Goal: Task Accomplishment & Management: Manage account settings

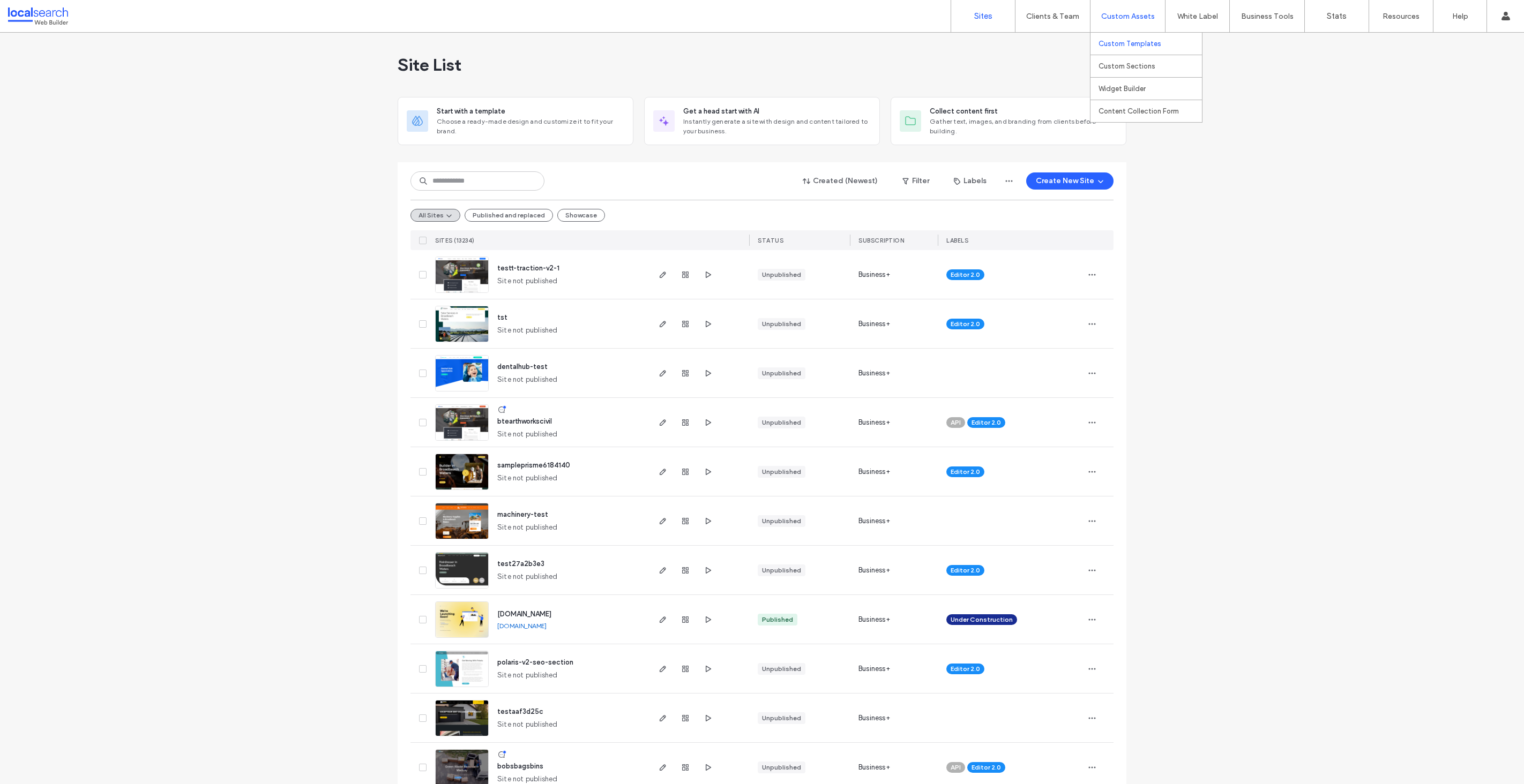
click at [1129, 47] on label "Custom Templates" at bounding box center [1130, 44] width 63 height 8
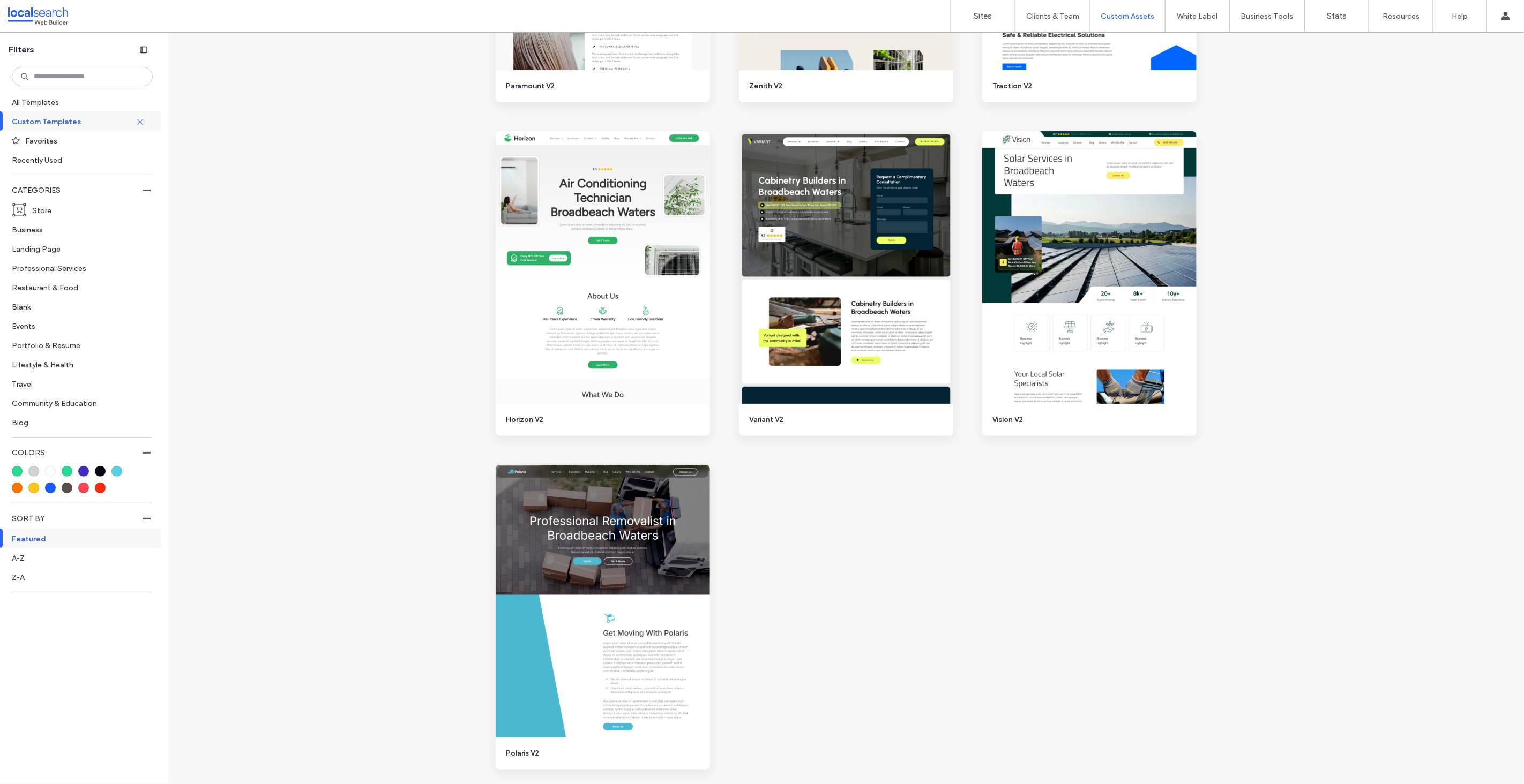
scroll to position [2066, 0]
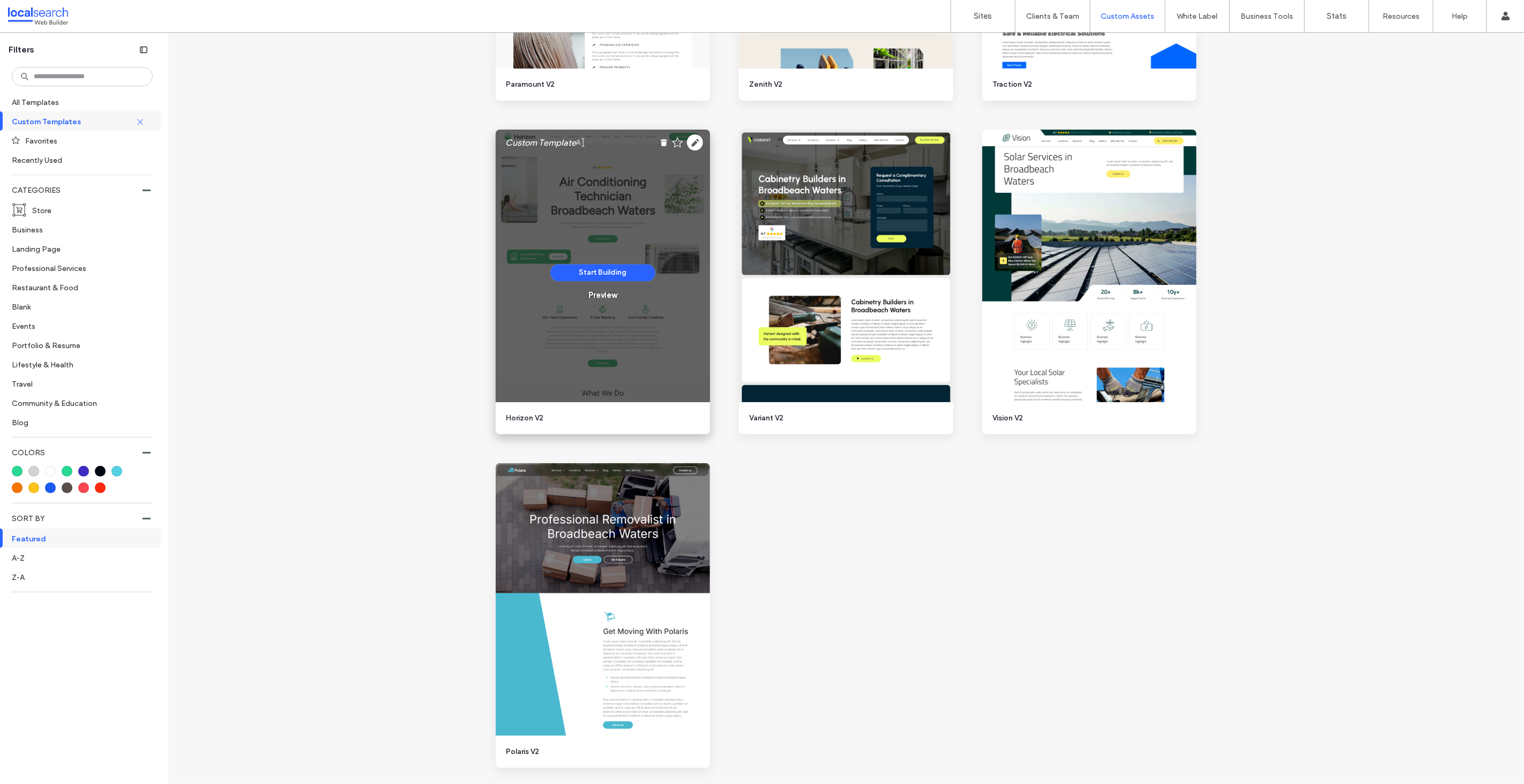
click at [579, 144] on use at bounding box center [580, 142] width 8 height 8
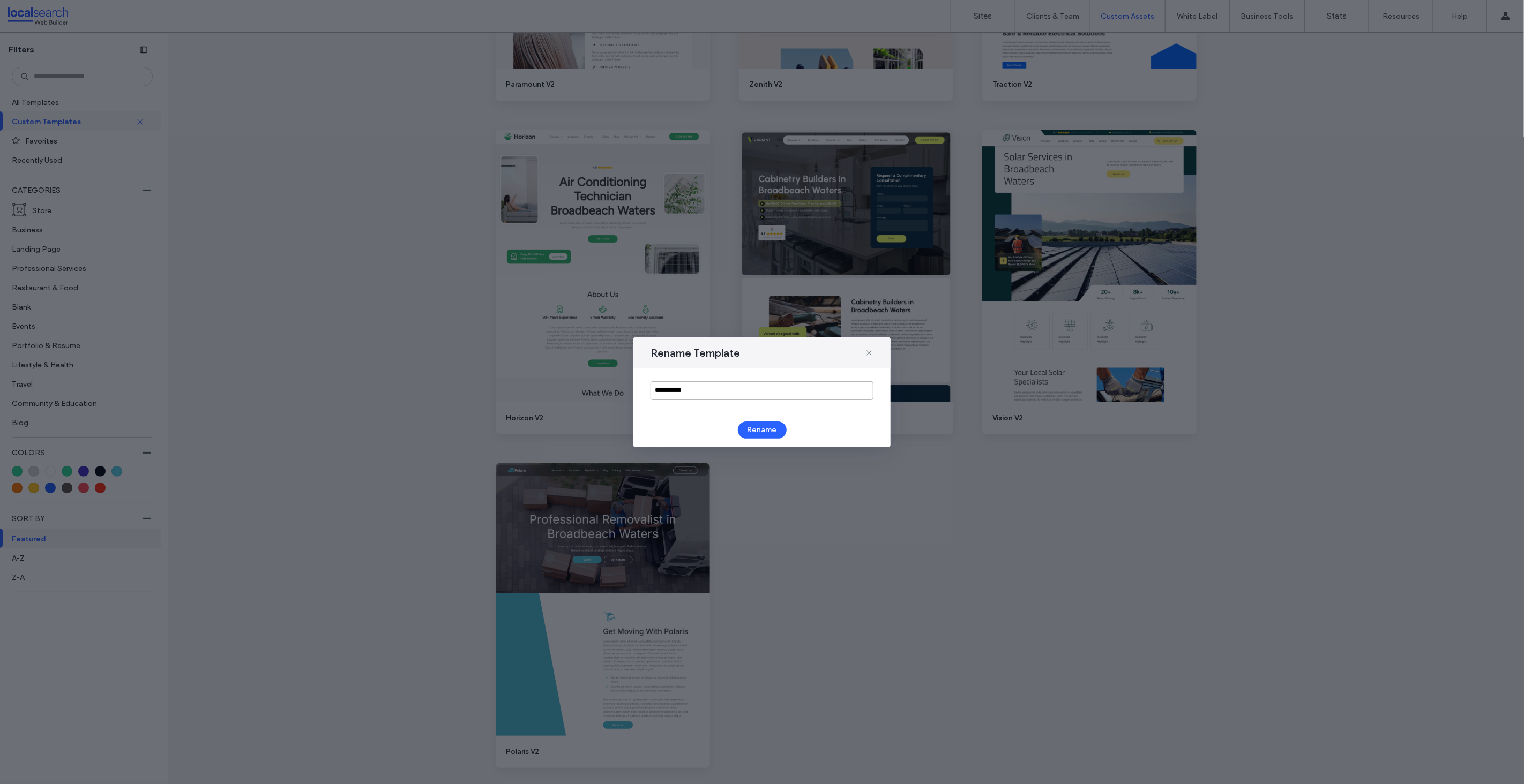
drag, startPoint x: 683, startPoint y: 391, endPoint x: 698, endPoint y: 389, distance: 15.1
click at [683, 391] on input "**********" at bounding box center [762, 391] width 223 height 19
type input "**********"
click at [757, 430] on button "Rename" at bounding box center [762, 430] width 49 height 17
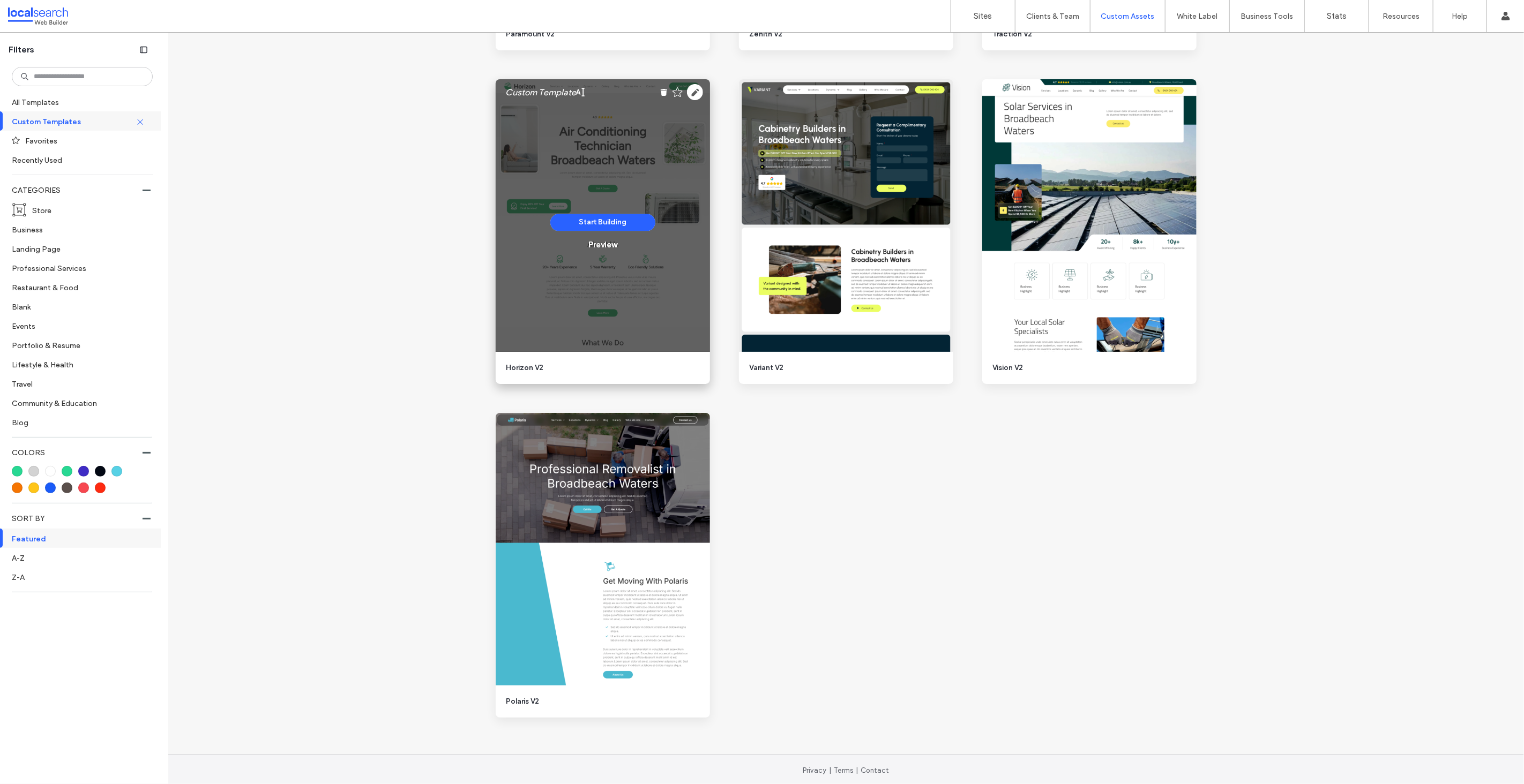
scroll to position [2117, 0]
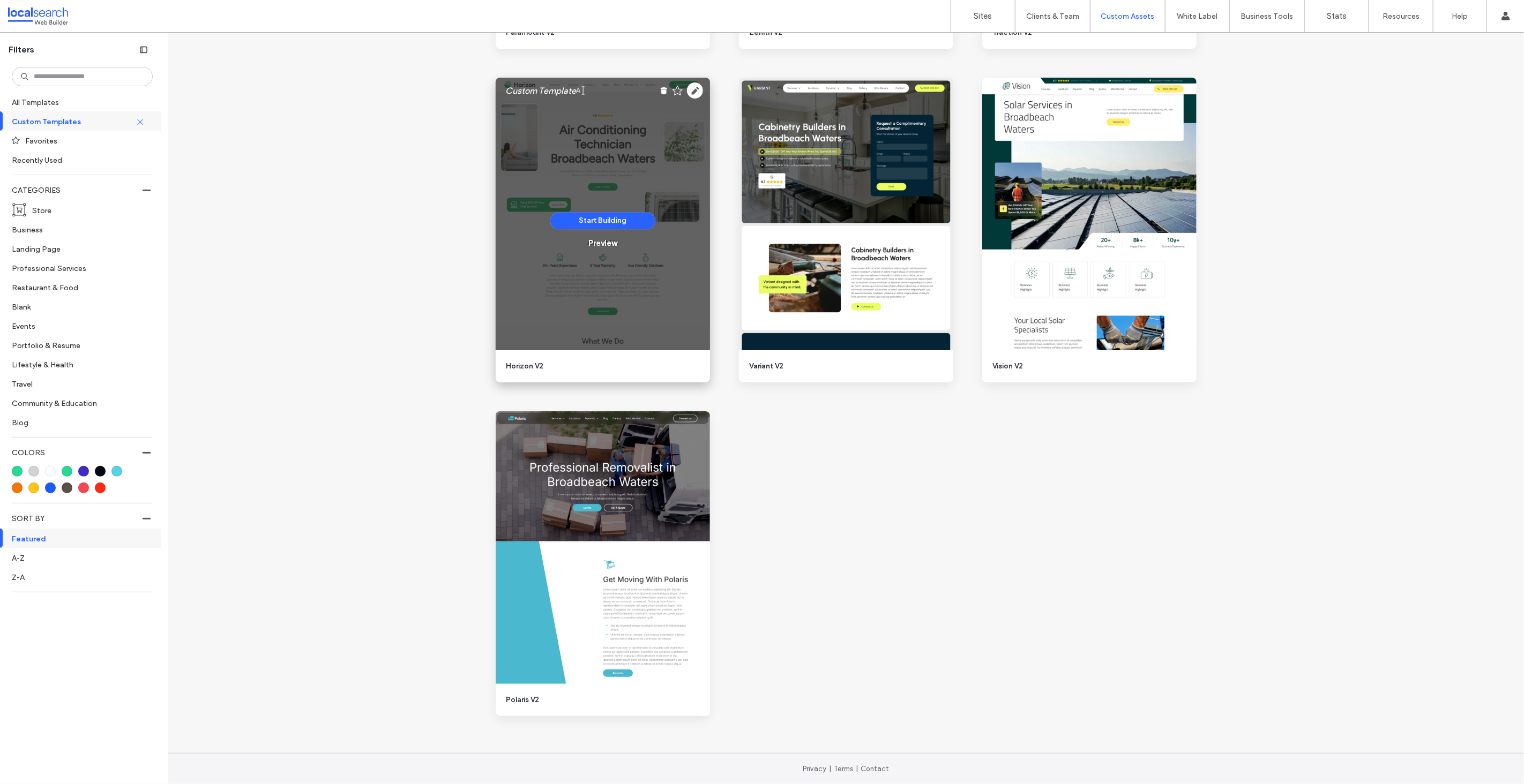
click at [580, 90] on use at bounding box center [580, 90] width 8 height 8
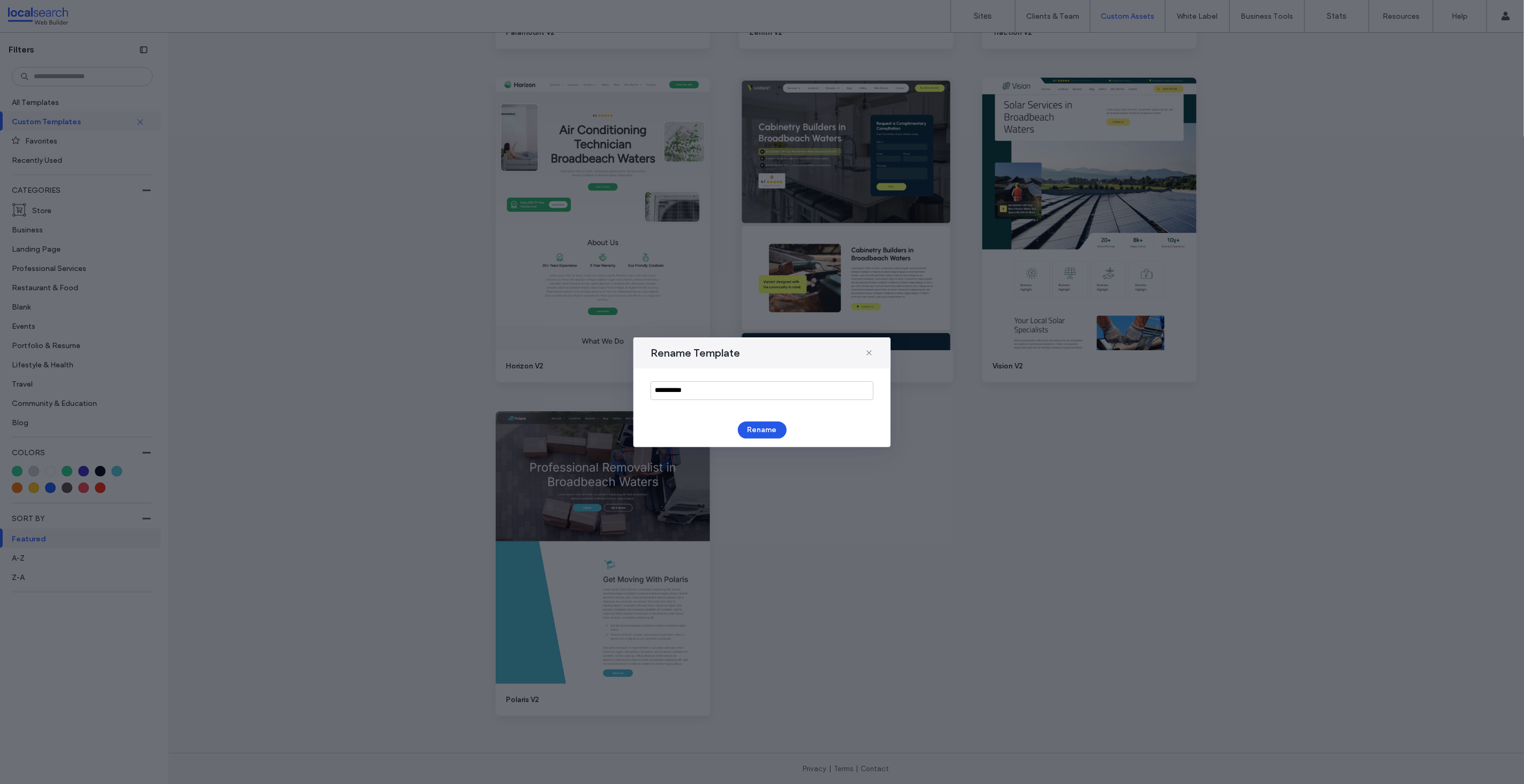
click at [767, 430] on button "Rename" at bounding box center [762, 430] width 49 height 17
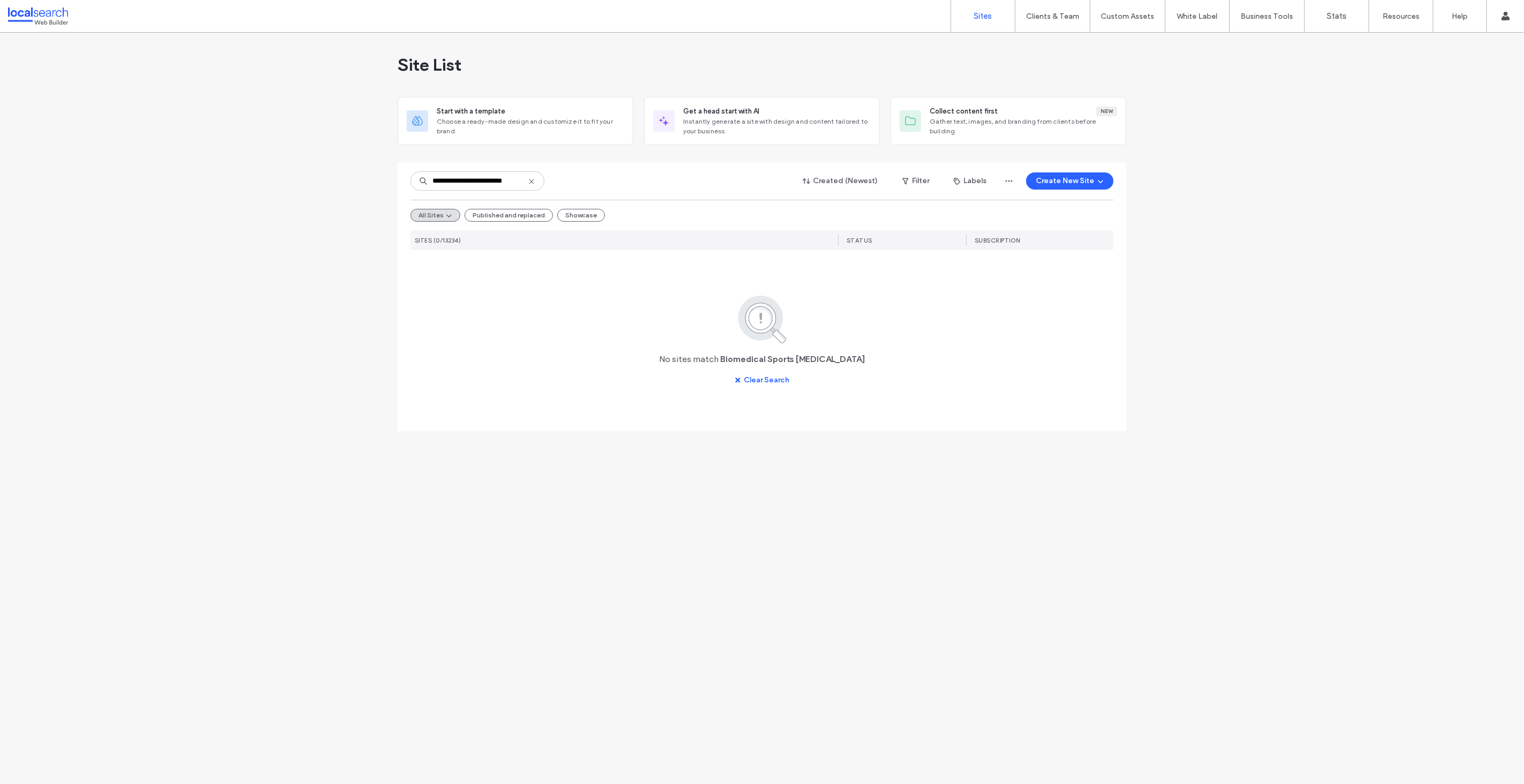
drag, startPoint x: 483, startPoint y: 182, endPoint x: 638, endPoint y: 180, distance: 155.0
click at [638, 180] on div "**********" at bounding box center [762, 181] width 703 height 20
type input "**********"
click at [547, 287] on link "www.biomedicalsportspodiatry.com" at bounding box center [522, 286] width 49 height 8
click at [535, 181] on icon at bounding box center [531, 182] width 8 height 8
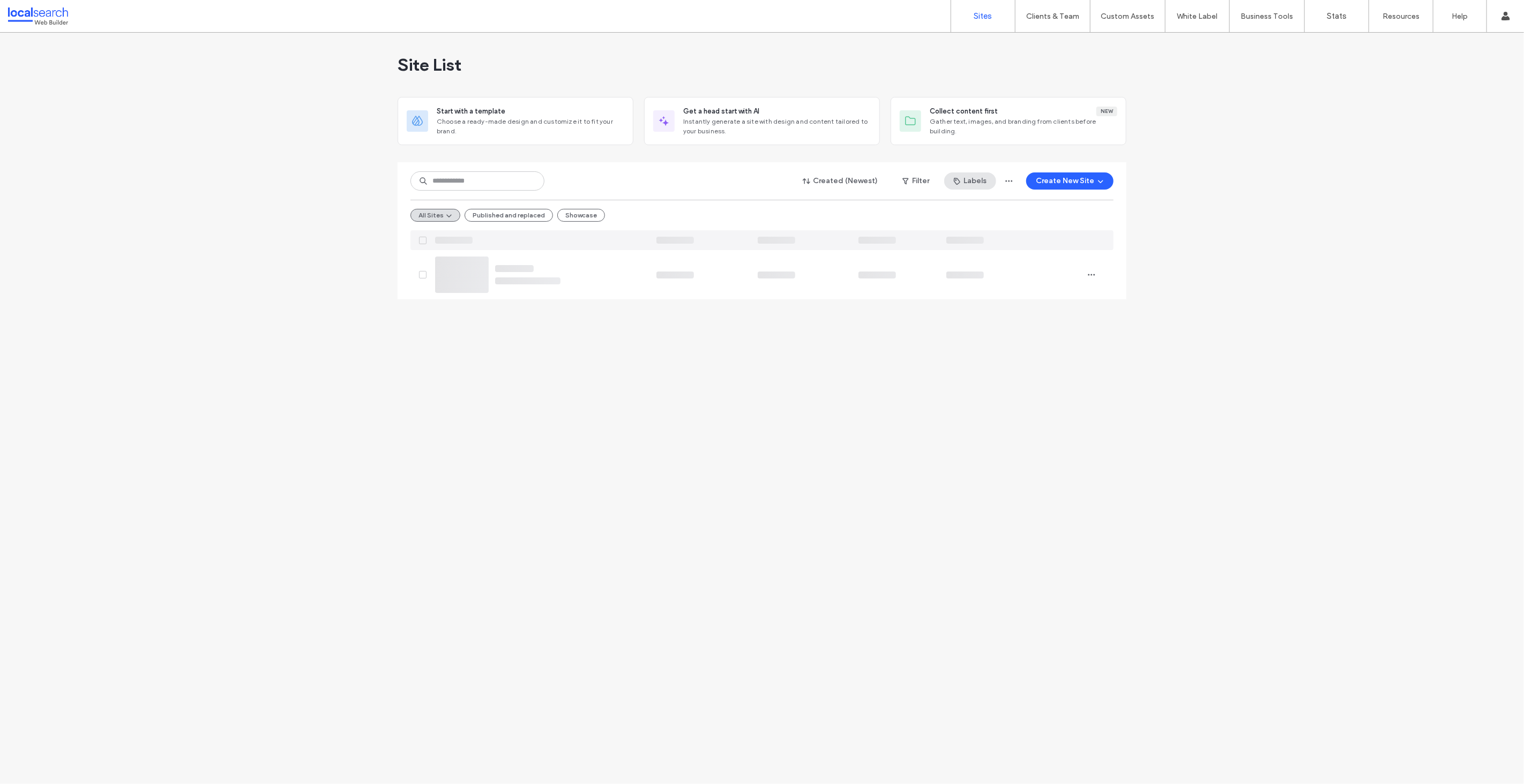
click at [961, 183] on icon "button" at bounding box center [957, 181] width 8 height 8
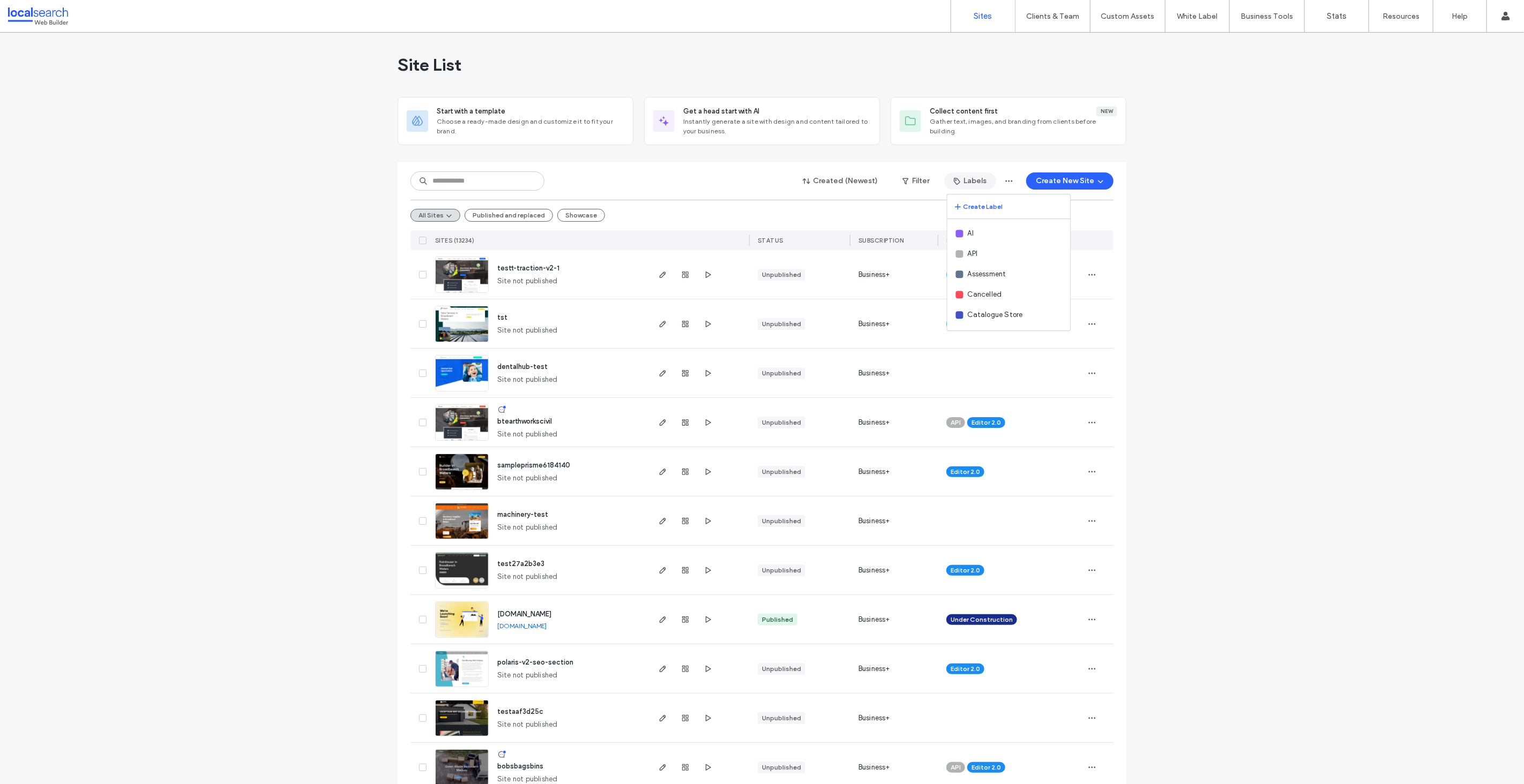
click at [901, 200] on div "All Sites Published and replaced Showcase" at bounding box center [762, 215] width 703 height 31
click at [913, 184] on button "Filter" at bounding box center [916, 181] width 49 height 17
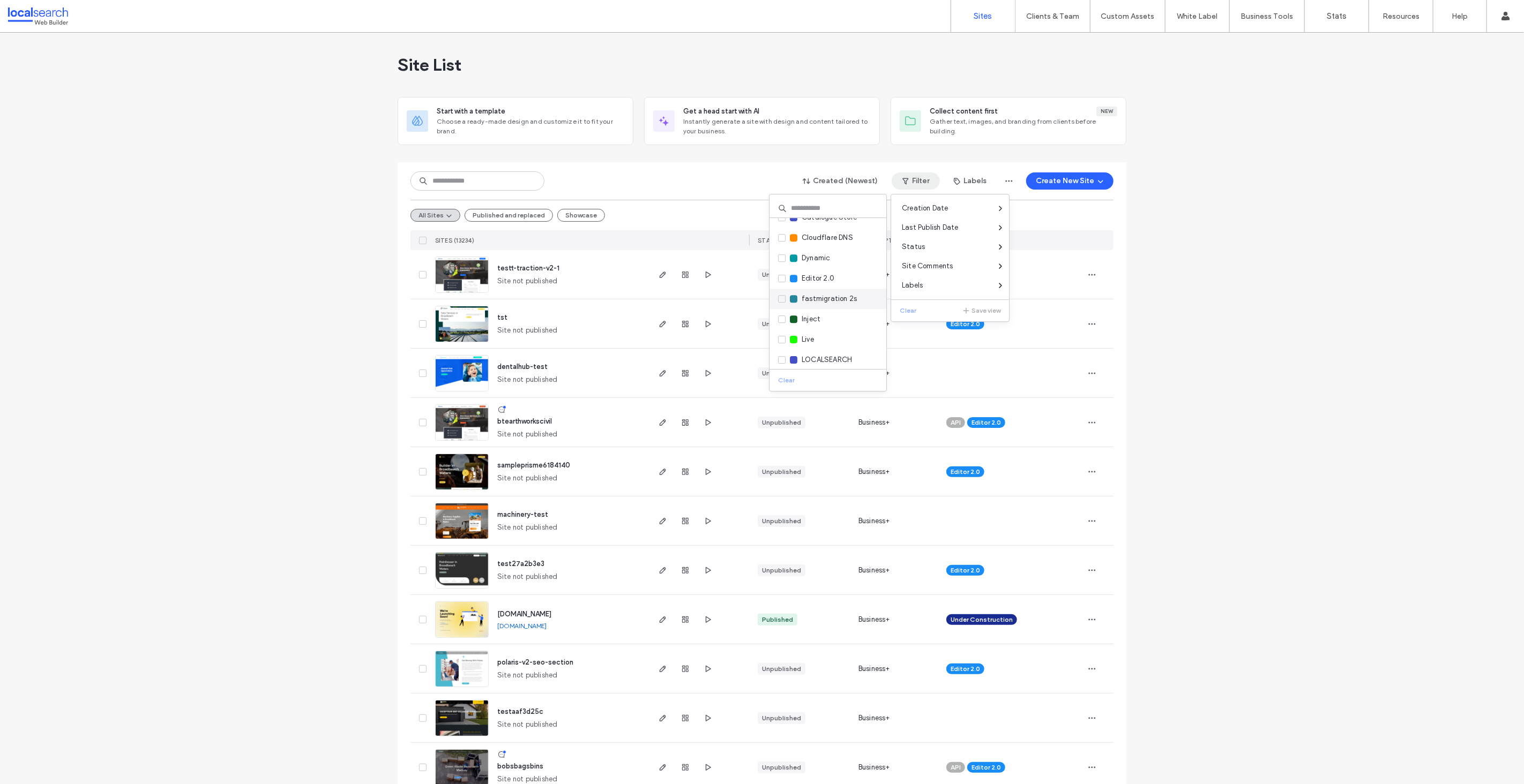
scroll to position [88, 0]
click at [783, 282] on icon at bounding box center [782, 283] width 4 height 3
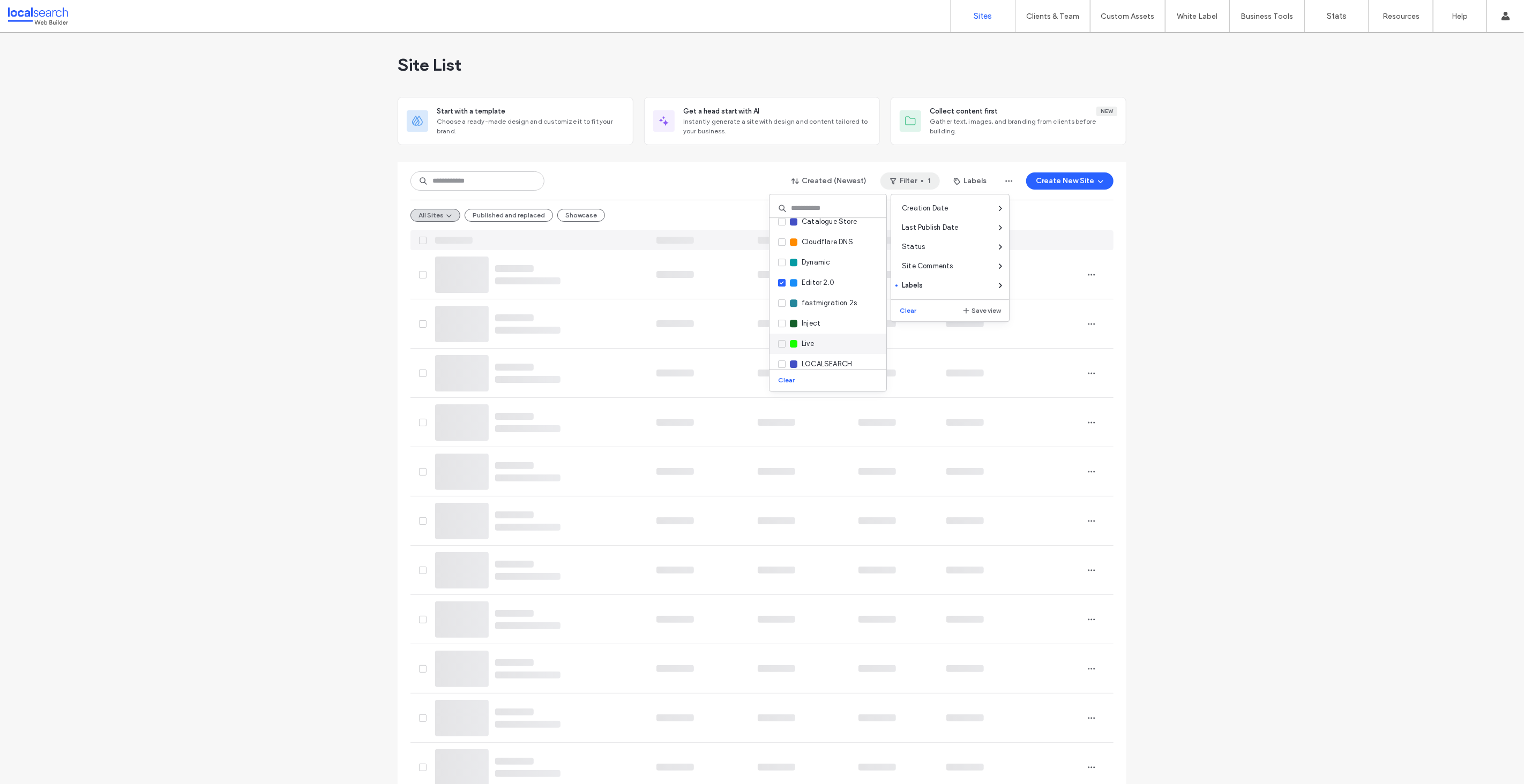
click at [783, 345] on span at bounding box center [782, 344] width 8 height 8
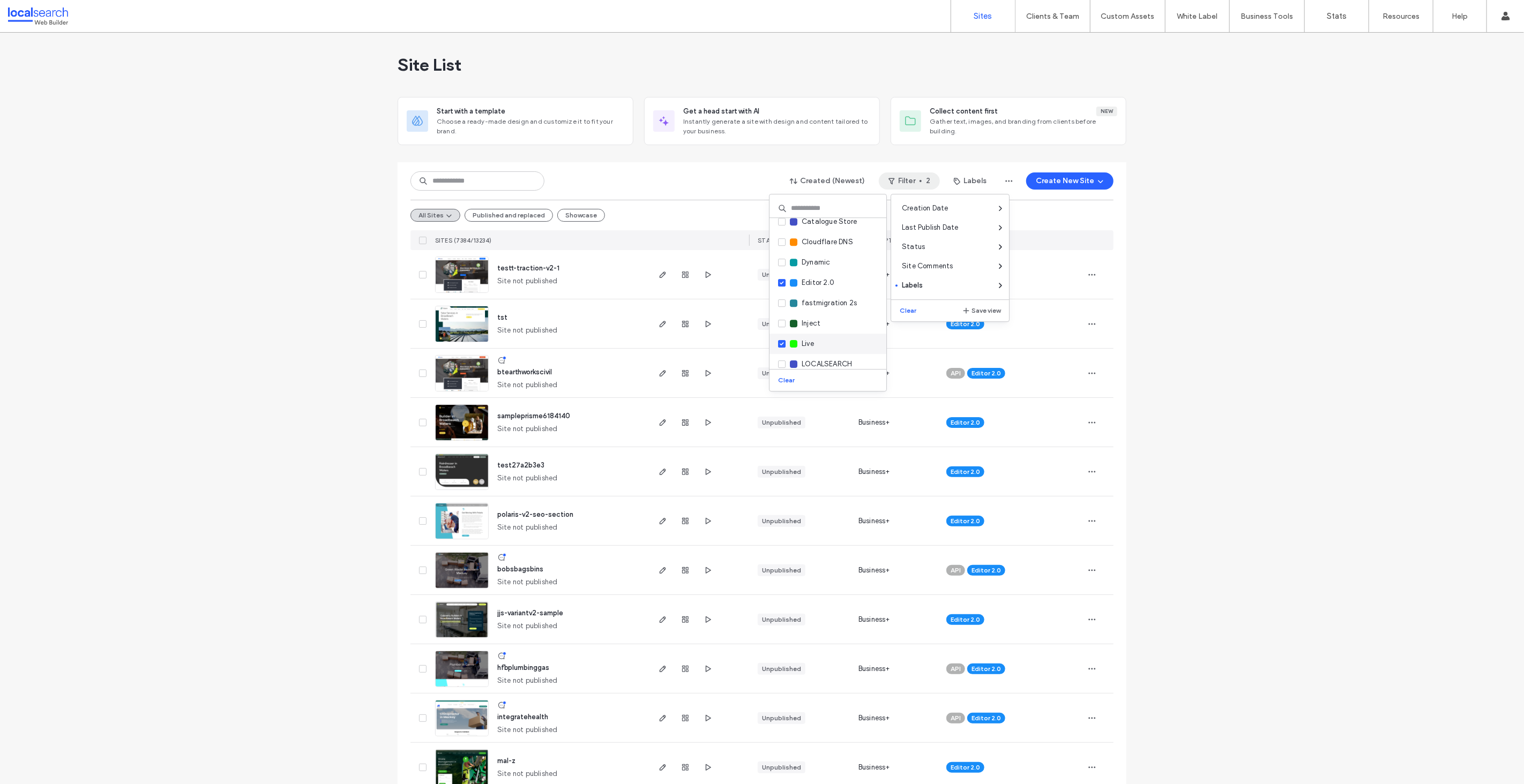
click at [783, 345] on span at bounding box center [782, 344] width 8 height 8
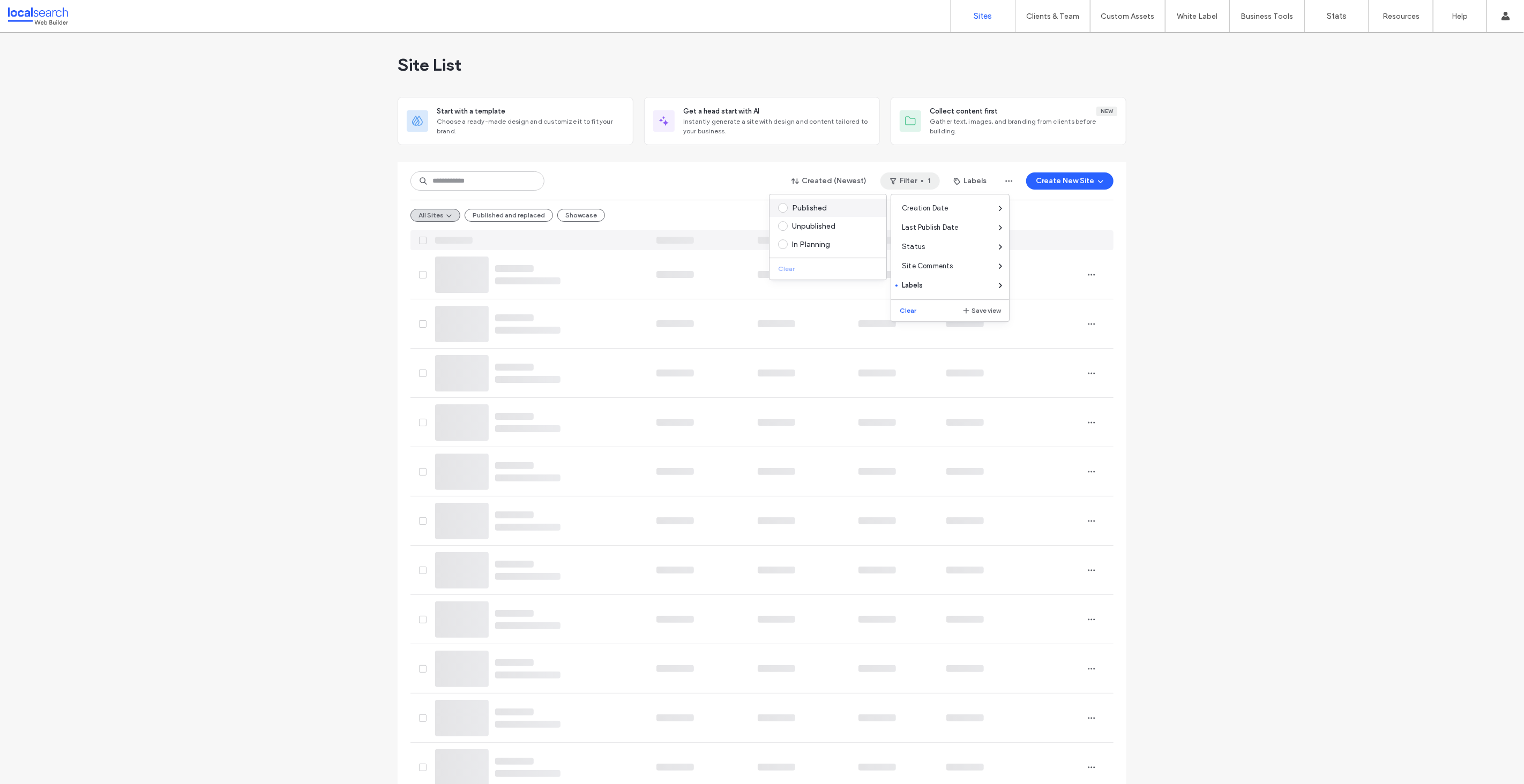
click at [780, 204] on span at bounding box center [783, 208] width 9 height 9
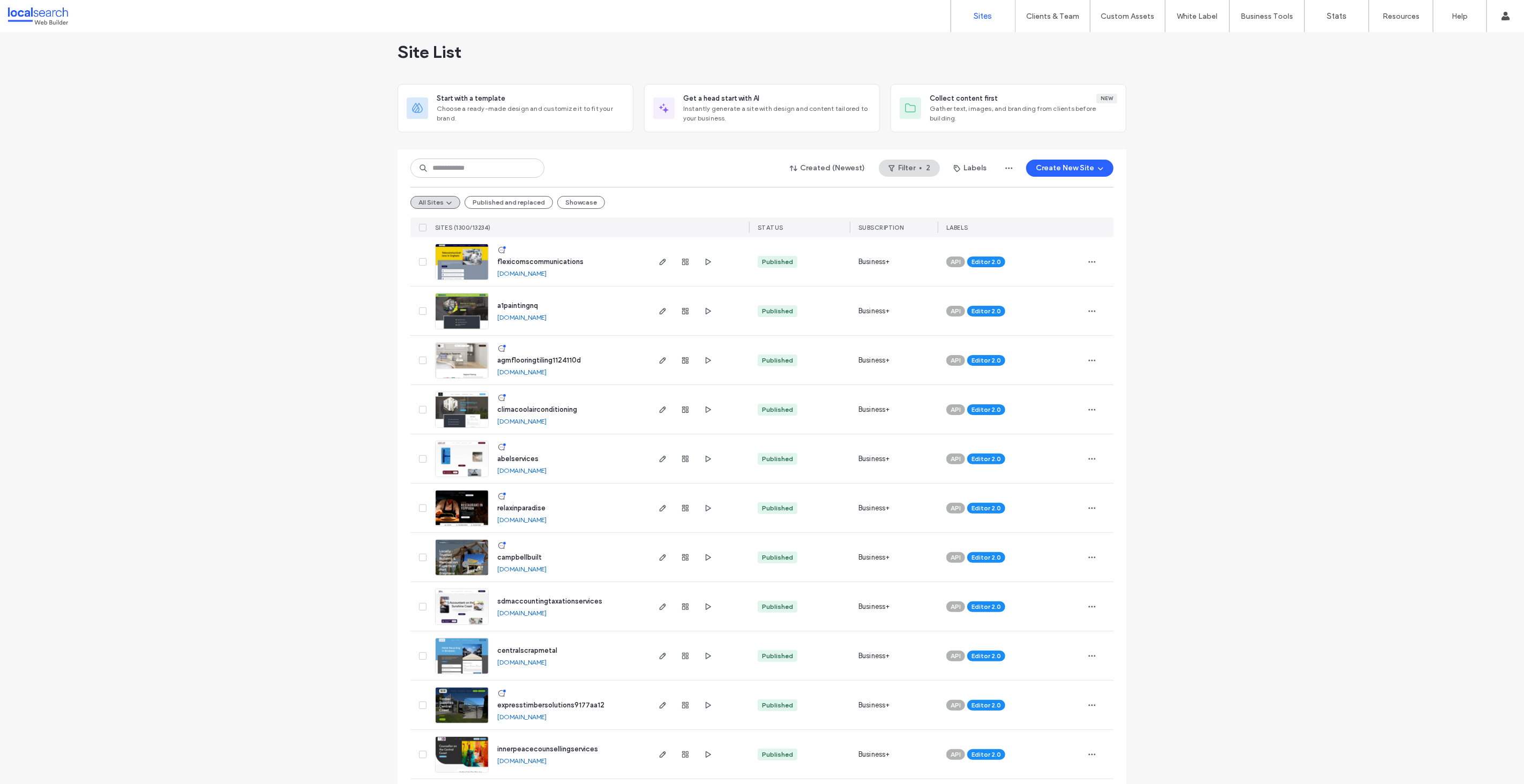
scroll to position [0, 0]
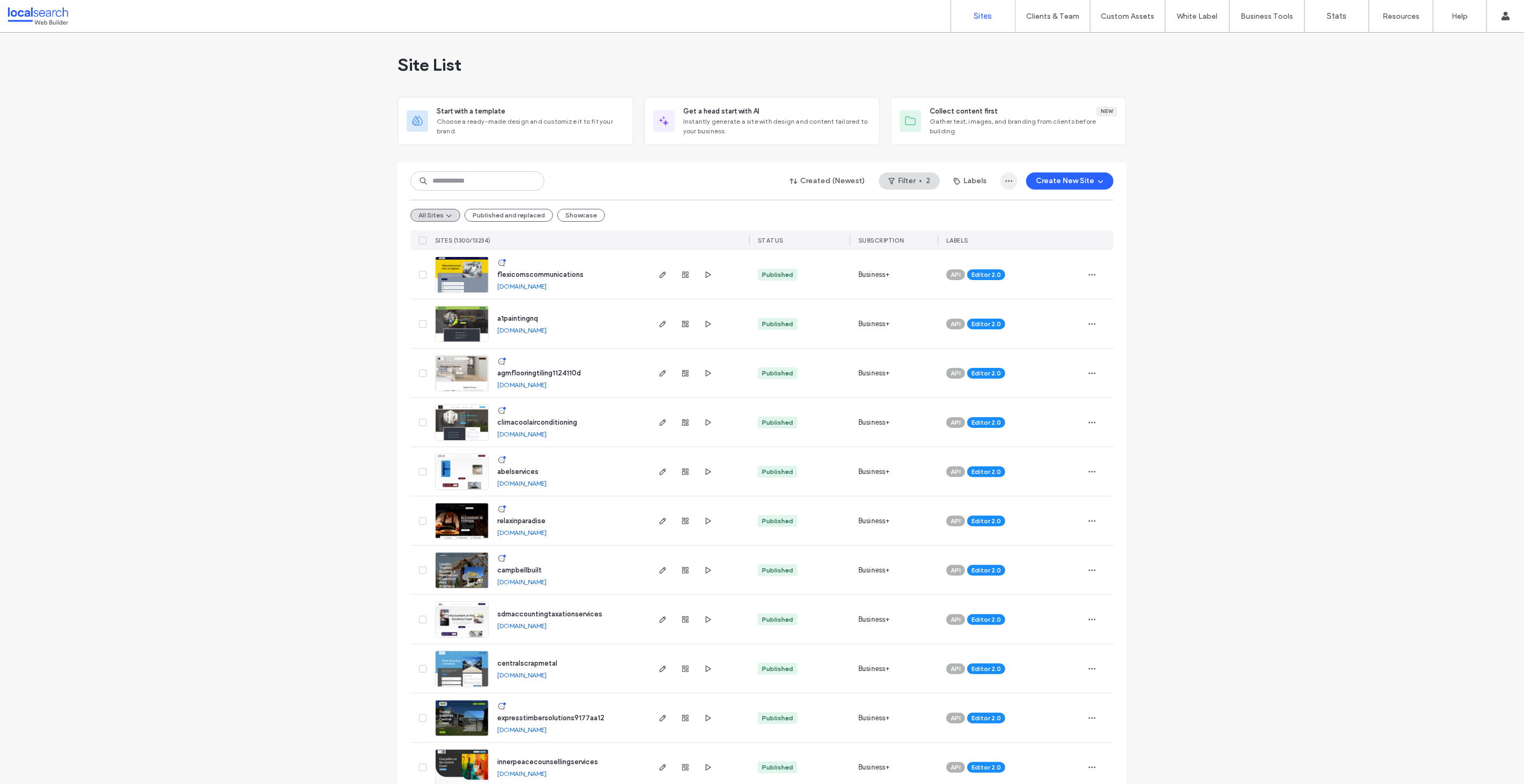
click at [1010, 178] on icon "button" at bounding box center [1009, 181] width 8 height 8
click at [816, 177] on button "Created (Newest)" at bounding box center [828, 181] width 94 height 17
click at [819, 254] on span "Site name" at bounding box center [818, 252] width 34 height 11
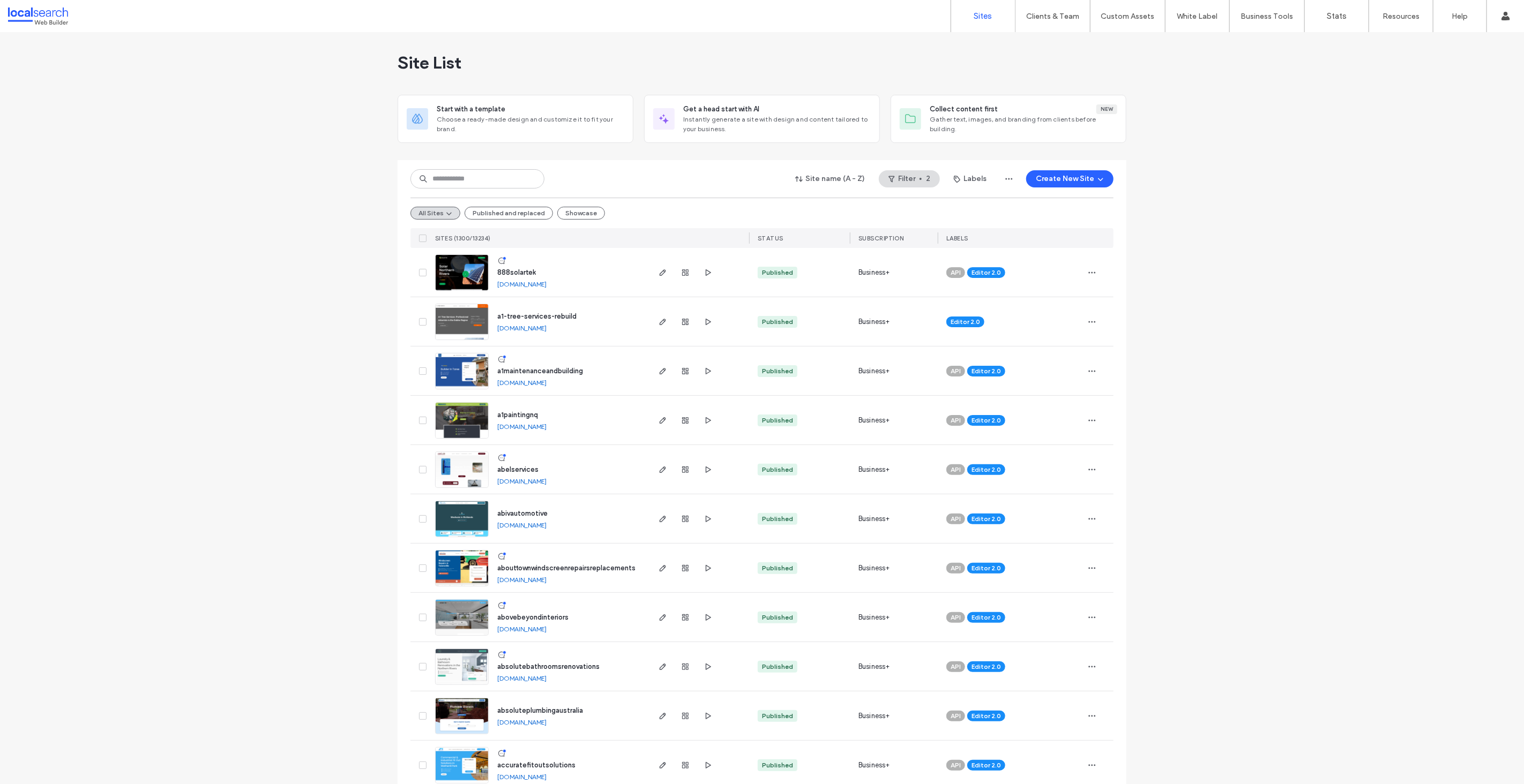
scroll to position [0, 0]
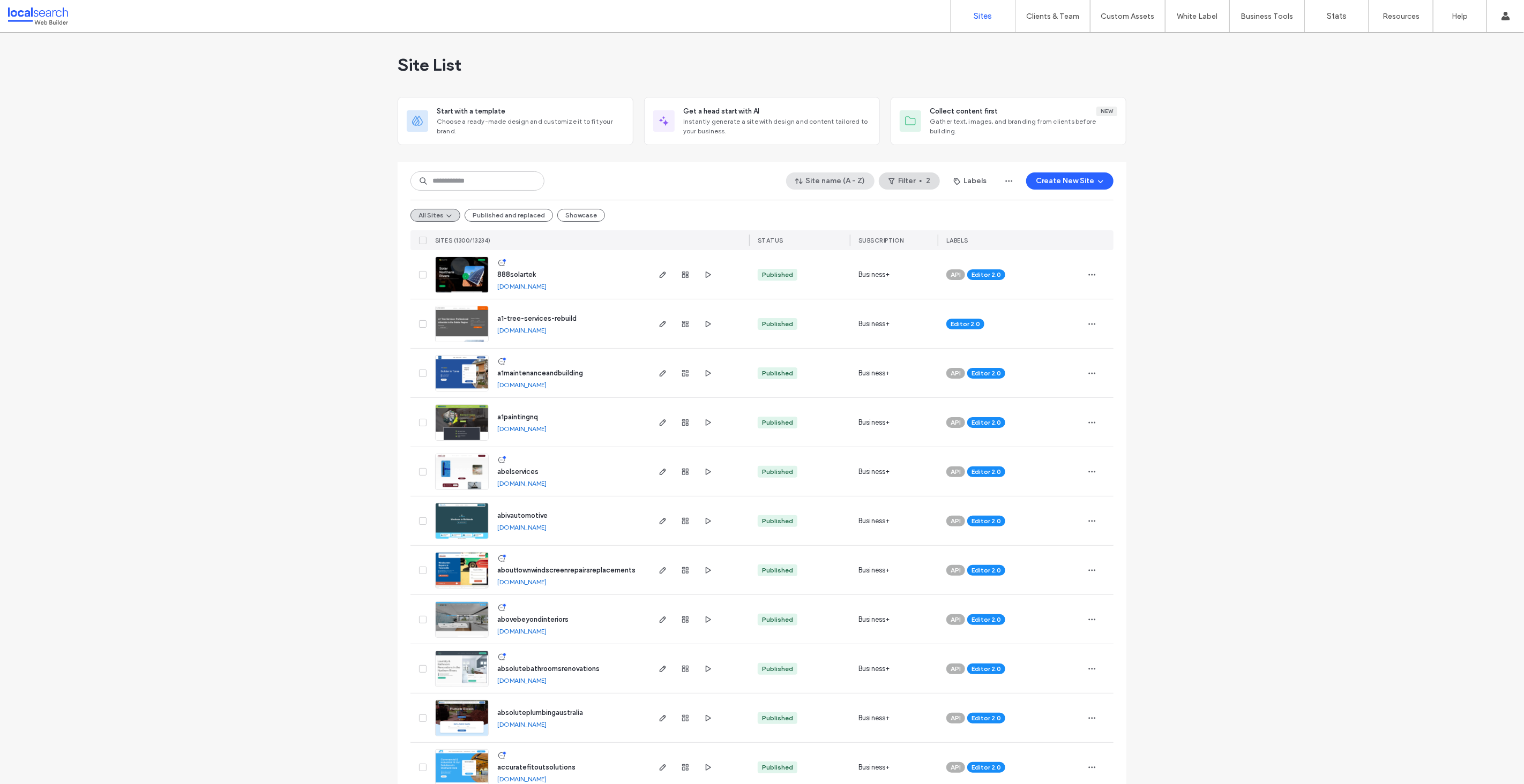
click at [853, 184] on button "Site name (A - Z)" at bounding box center [830, 181] width 88 height 17
click at [800, 318] on div "Z - A" at bounding box center [831, 317] width 95 height 20
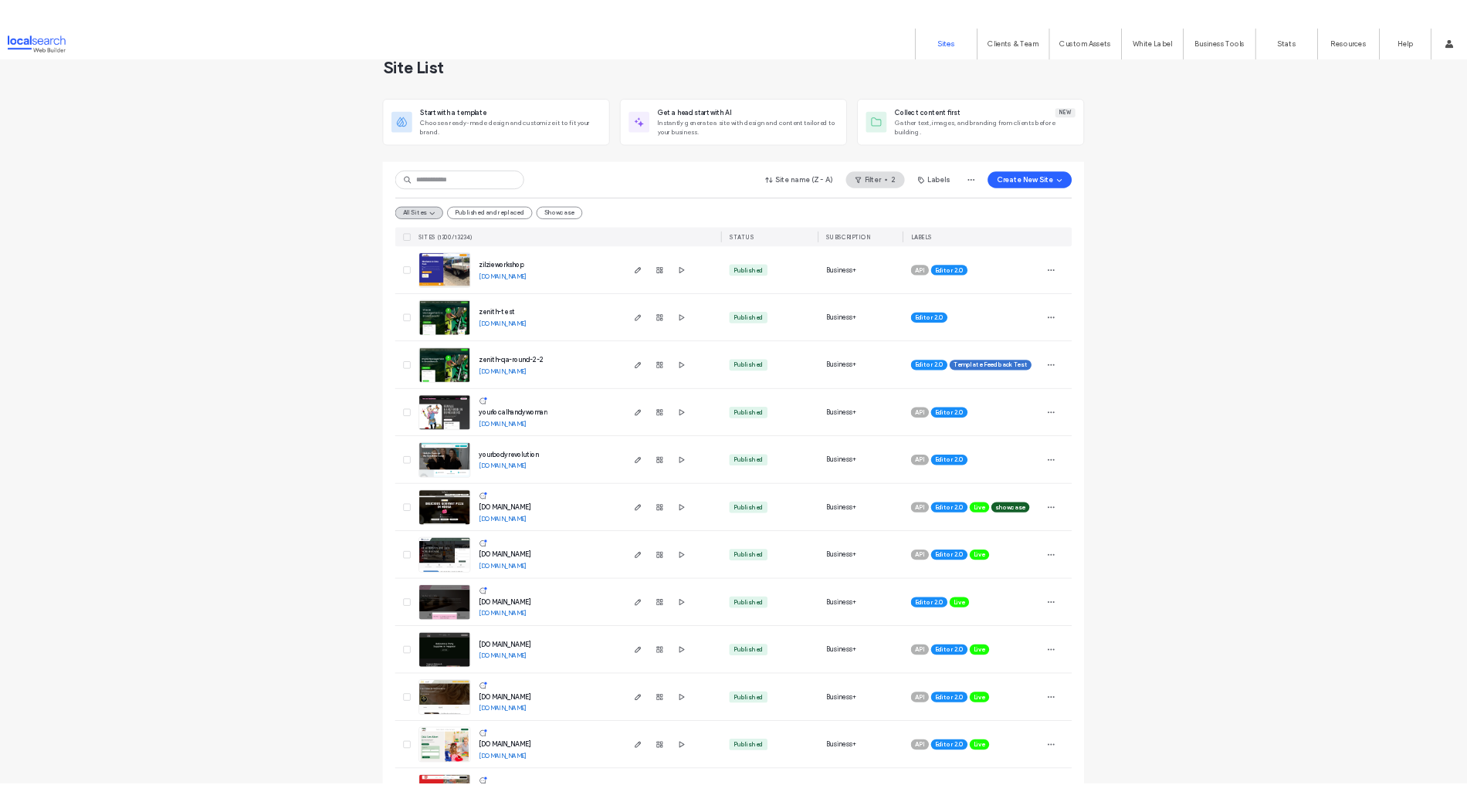
scroll to position [27, 0]
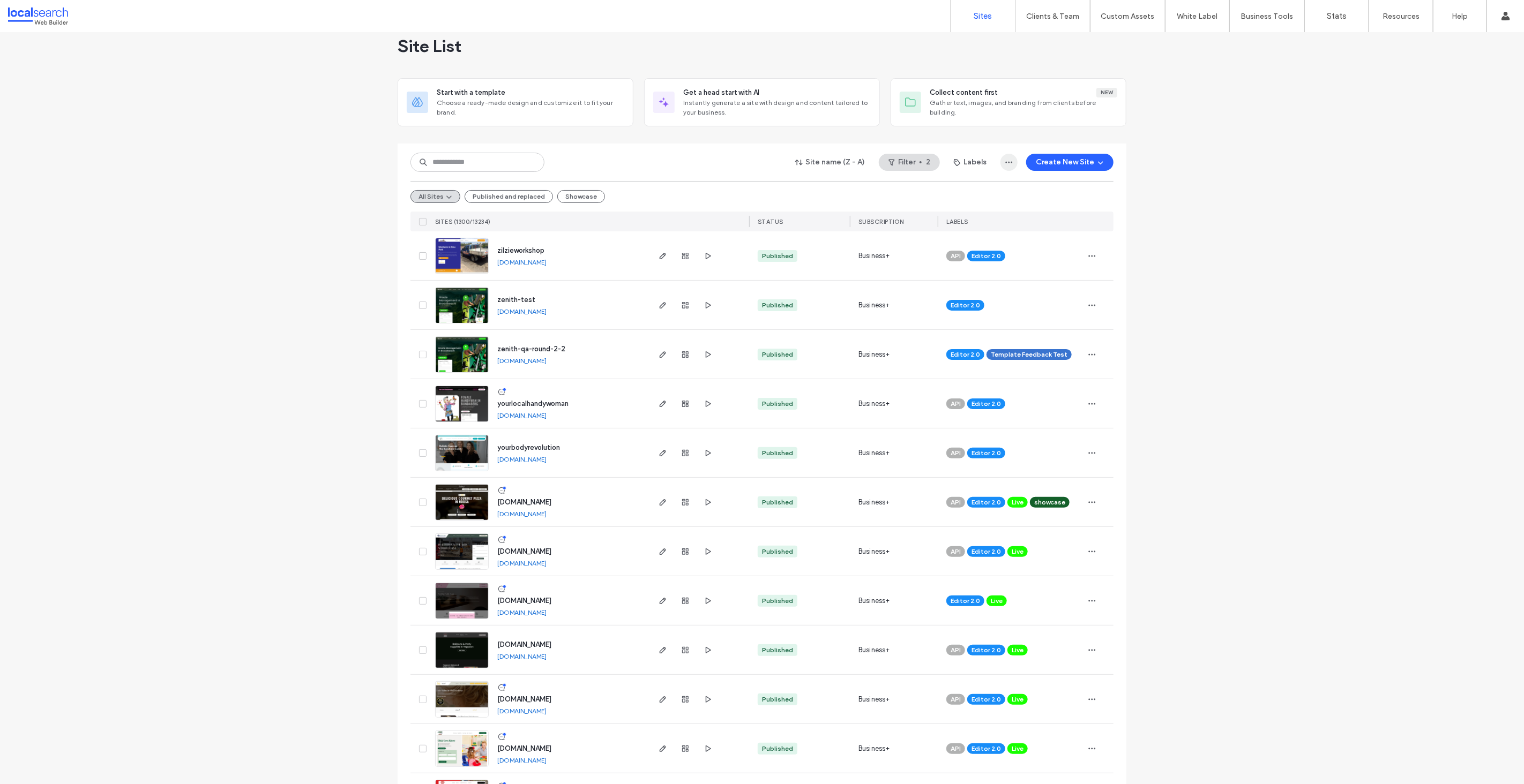
click at [1010, 162] on use "button" at bounding box center [1009, 163] width 7 height 2
click at [977, 186] on span "Export to CSV" at bounding box center [964, 190] width 47 height 11
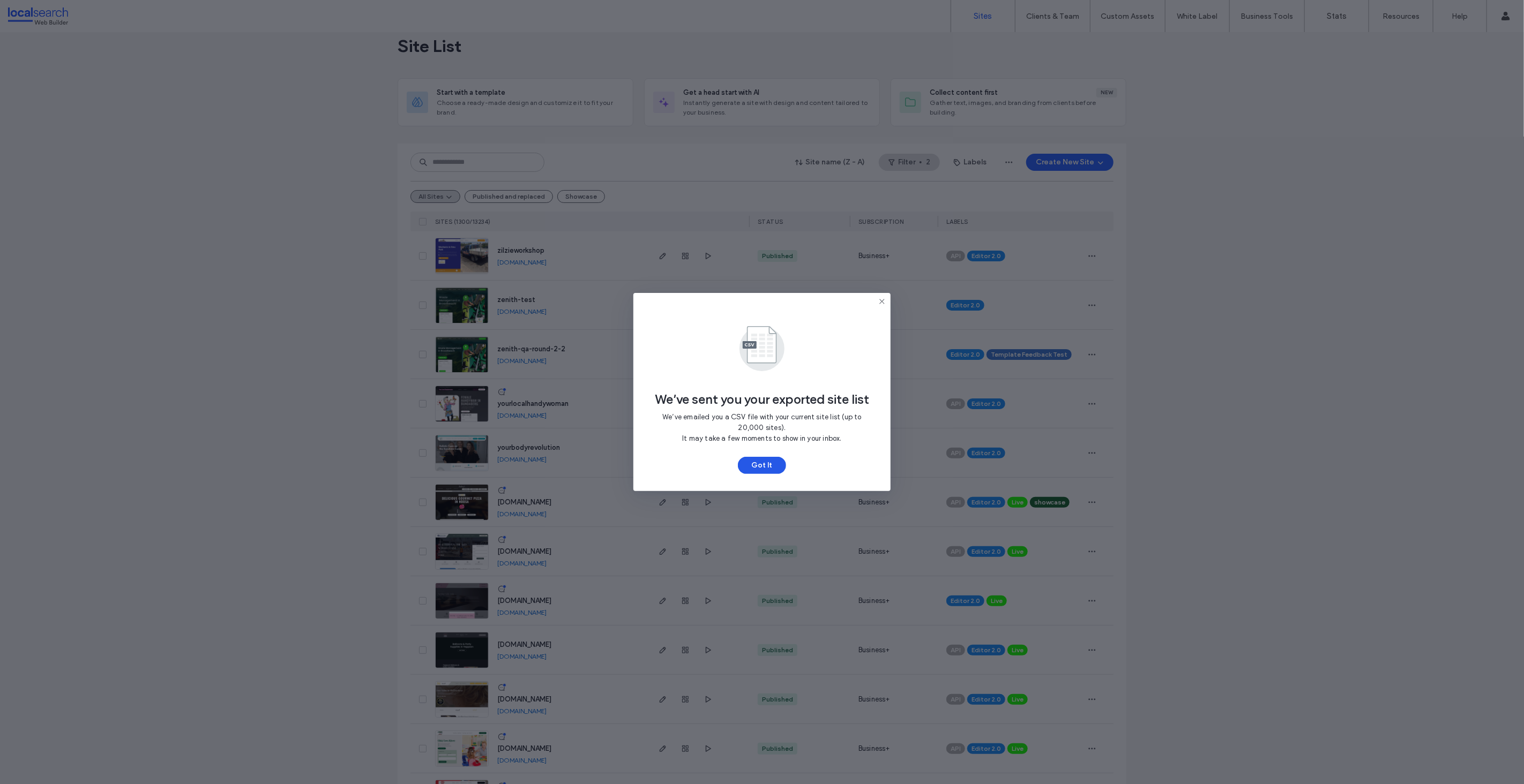
click at [768, 462] on button "Got It" at bounding box center [762, 465] width 49 height 17
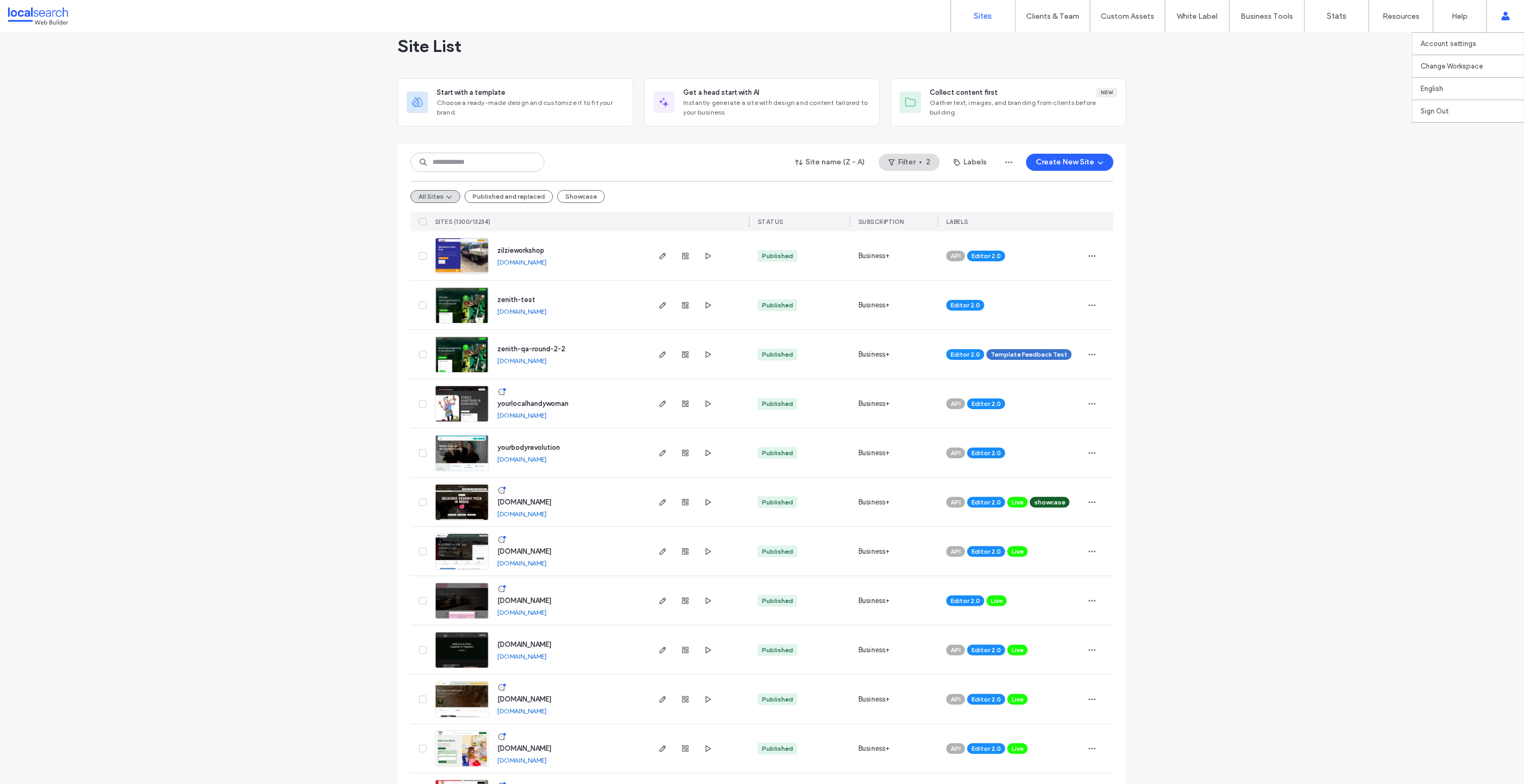
click at [1498, 25] on div "Account settings Change Workspace webbuilder.localsearch.com.au localsearchente…" at bounding box center [1505, 16] width 37 height 32
click at [1461, 40] on label "Account settings" at bounding box center [1448, 44] width 56 height 8
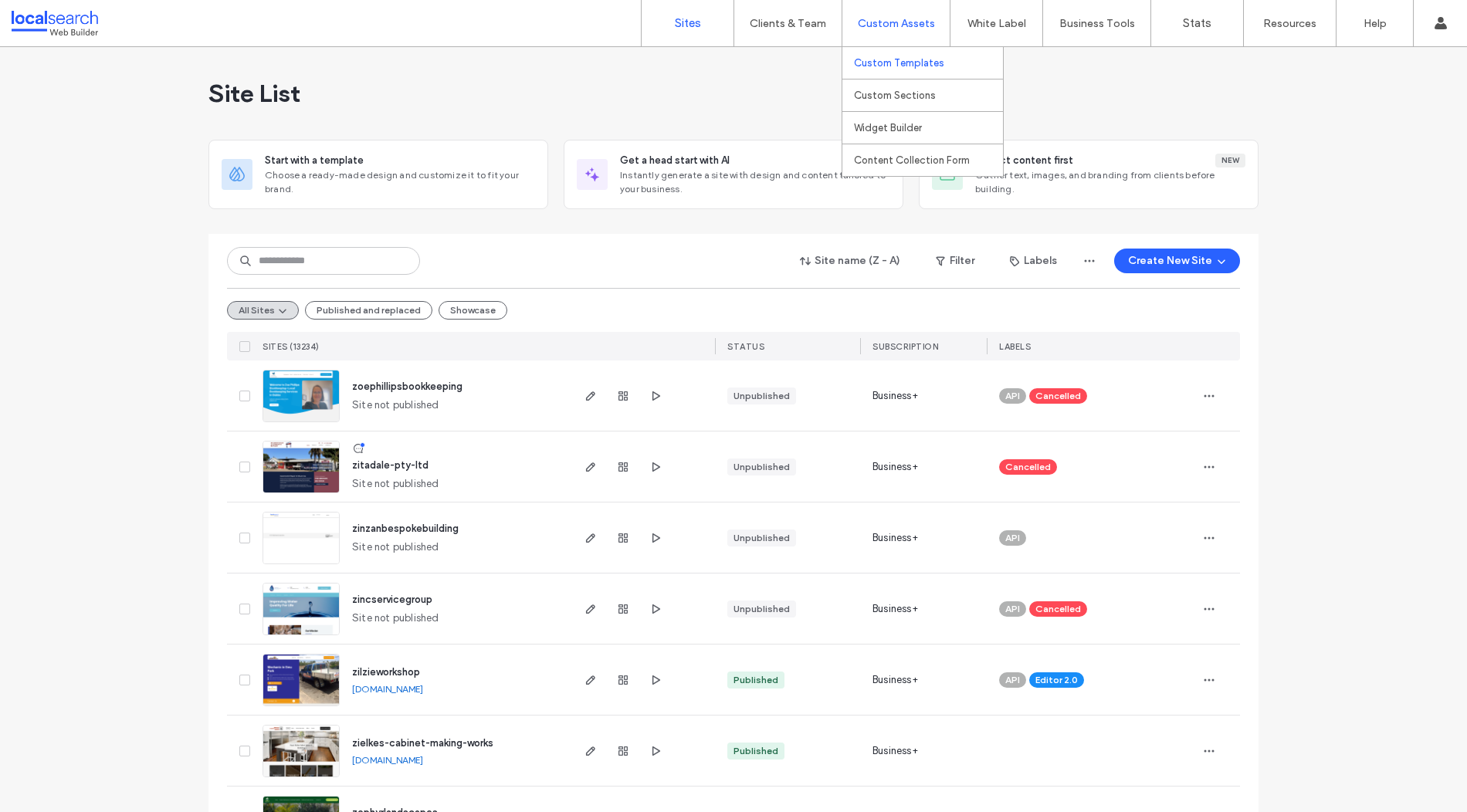
click at [896, 60] on label "Custom Templates" at bounding box center [899, 63] width 90 height 12
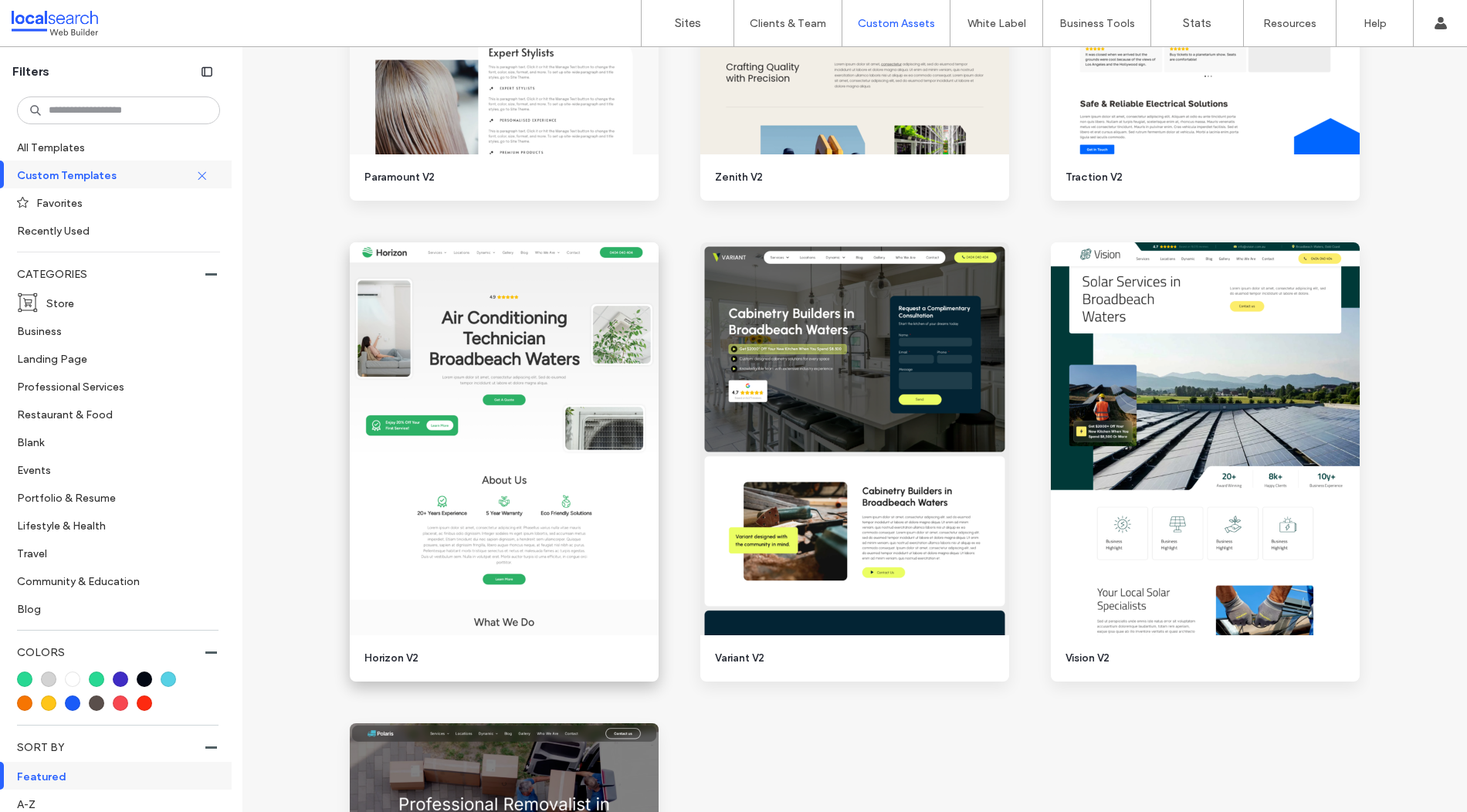
scroll to position [2965, 0]
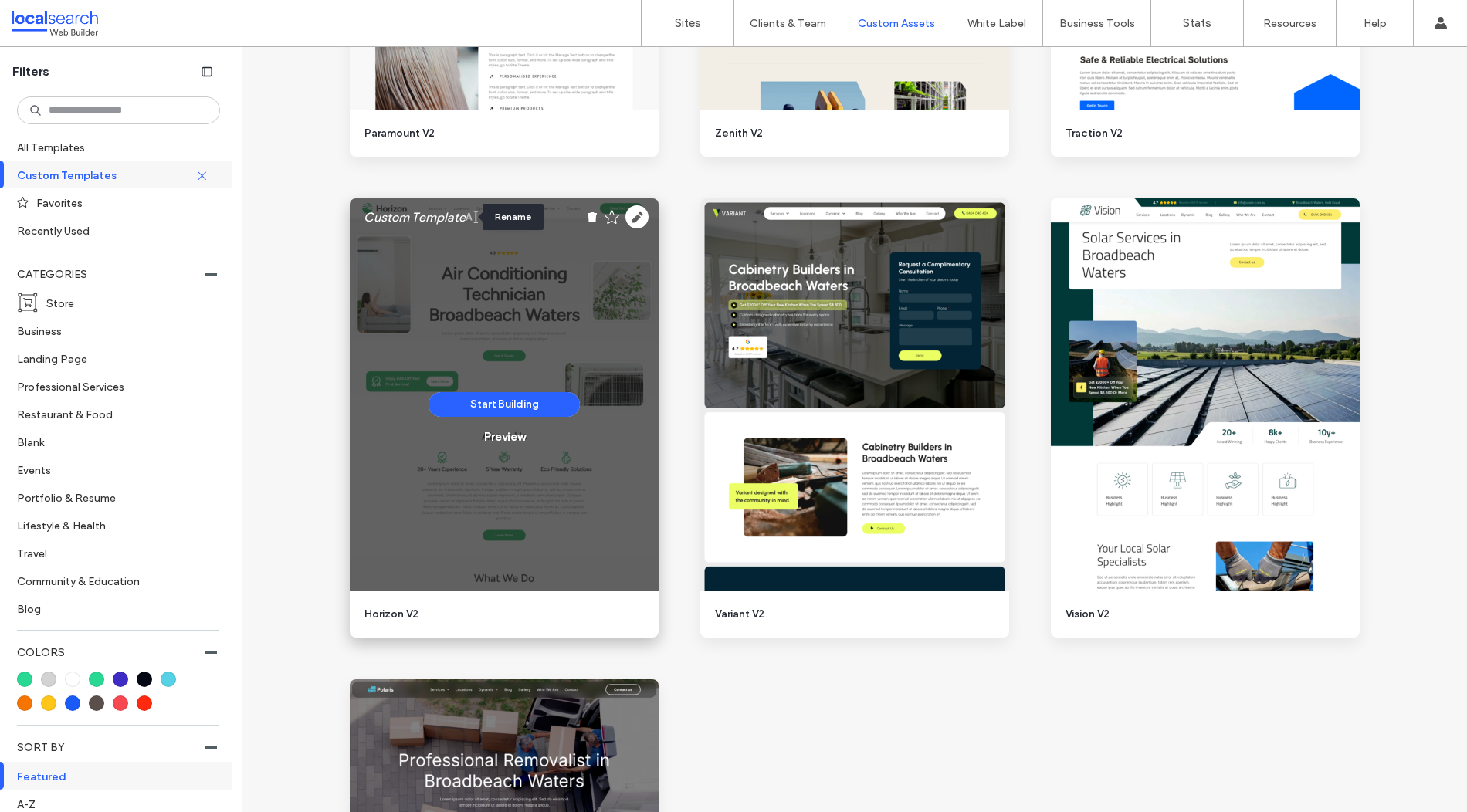
click at [470, 219] on icon at bounding box center [471, 216] width 12 height 12
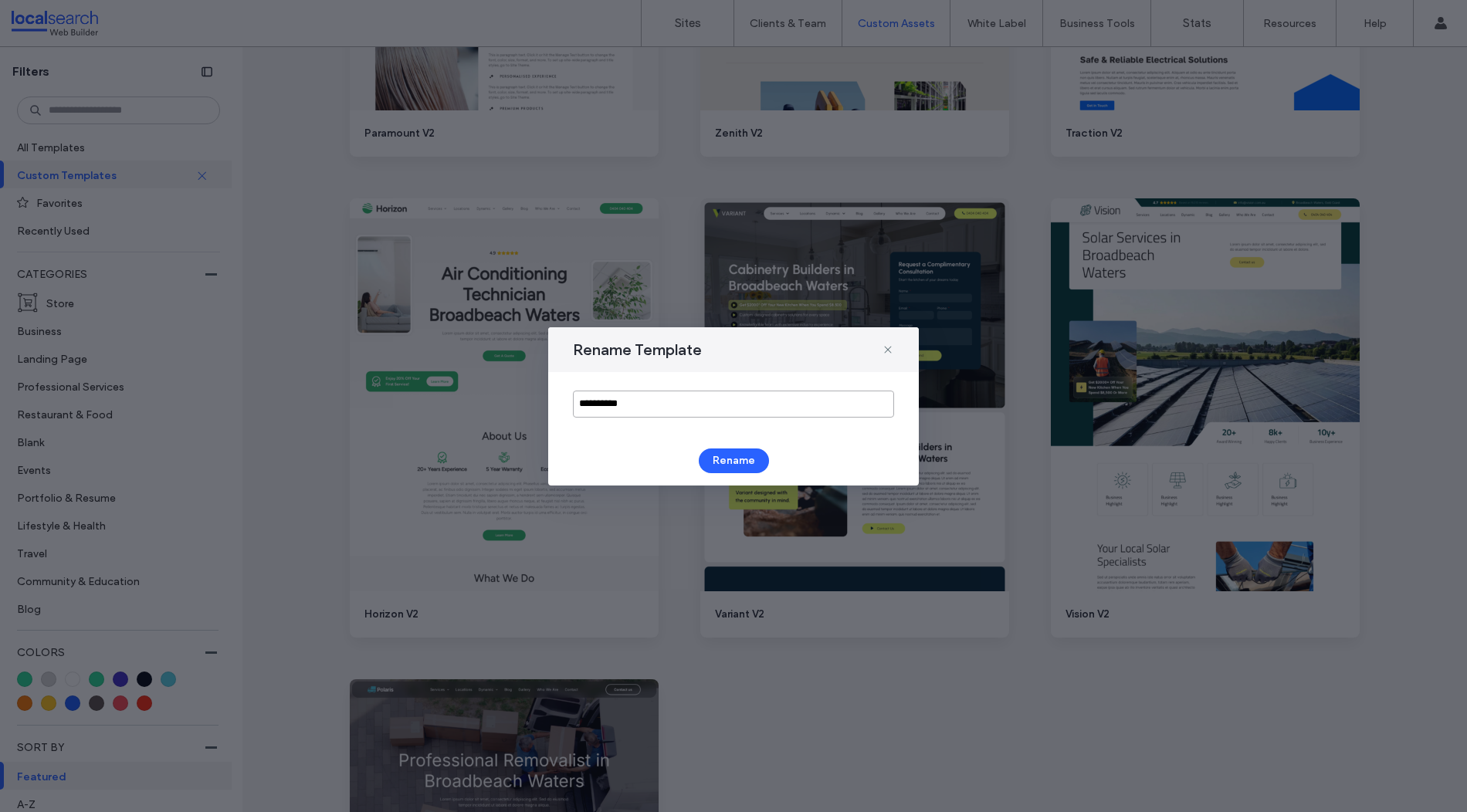
click at [620, 407] on input "**********" at bounding box center [733, 404] width 321 height 27
click at [679, 406] on input "**********" at bounding box center [733, 404] width 321 height 27
click at [885, 346] on use at bounding box center [887, 349] width 7 height 7
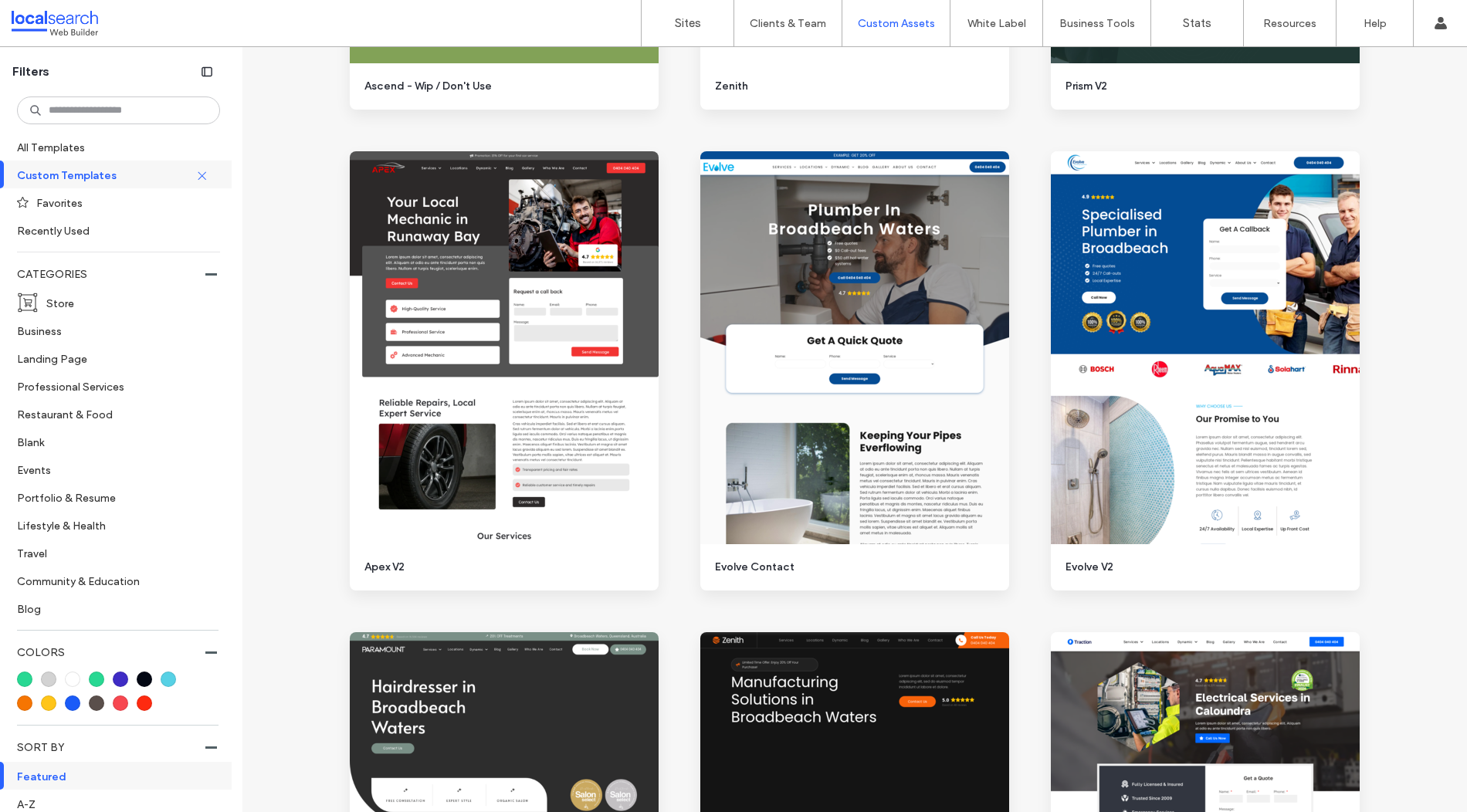
scroll to position [2041, 0]
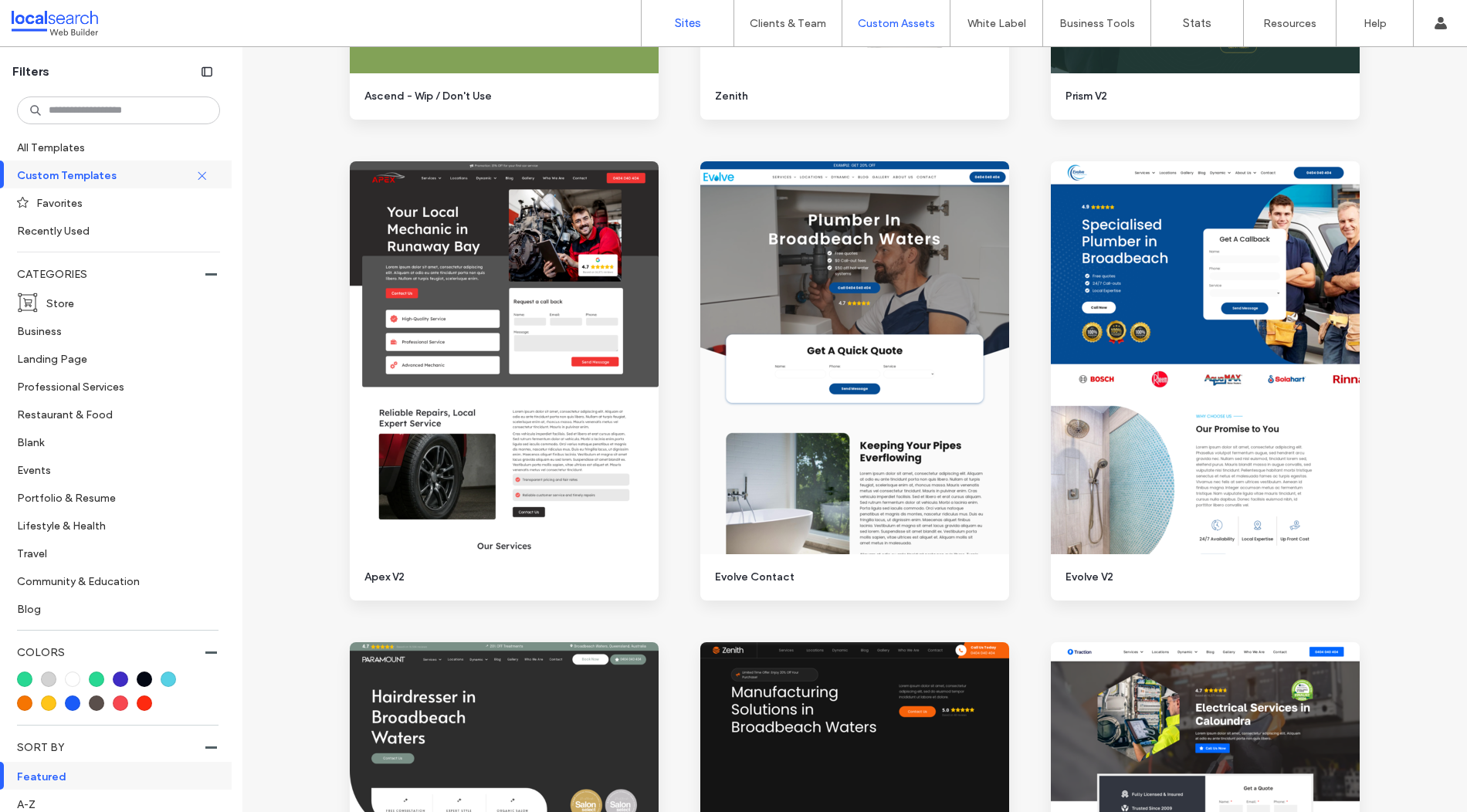
click at [682, 20] on label "Sites" at bounding box center [688, 23] width 26 height 14
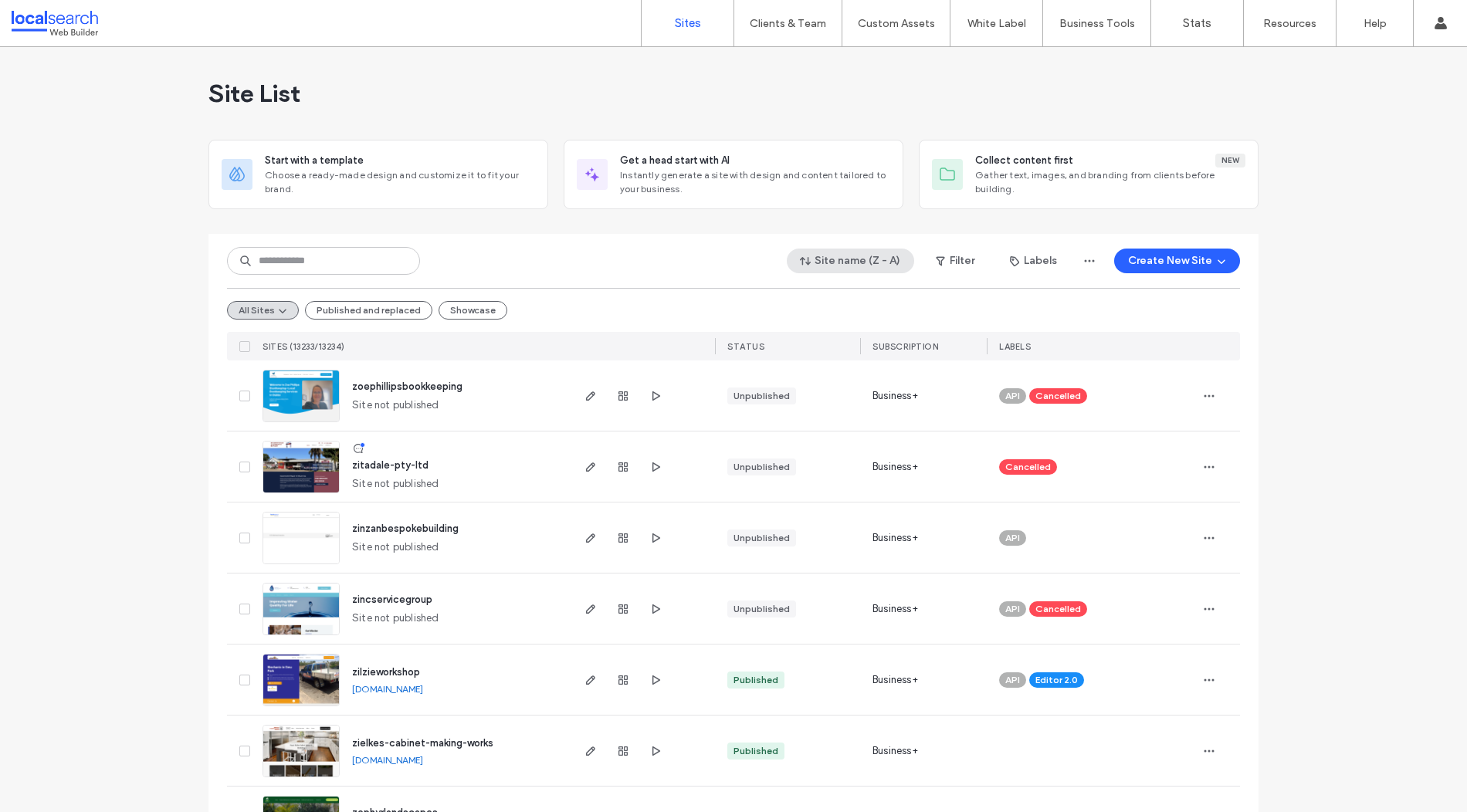
click at [882, 263] on button "Site name (Z - A)" at bounding box center [850, 261] width 127 height 25
click at [951, 246] on div "Site name (Z - A) Filter Labels Create New Site" at bounding box center [733, 261] width 1013 height 29
click at [948, 262] on button "Filter" at bounding box center [956, 261] width 70 height 25
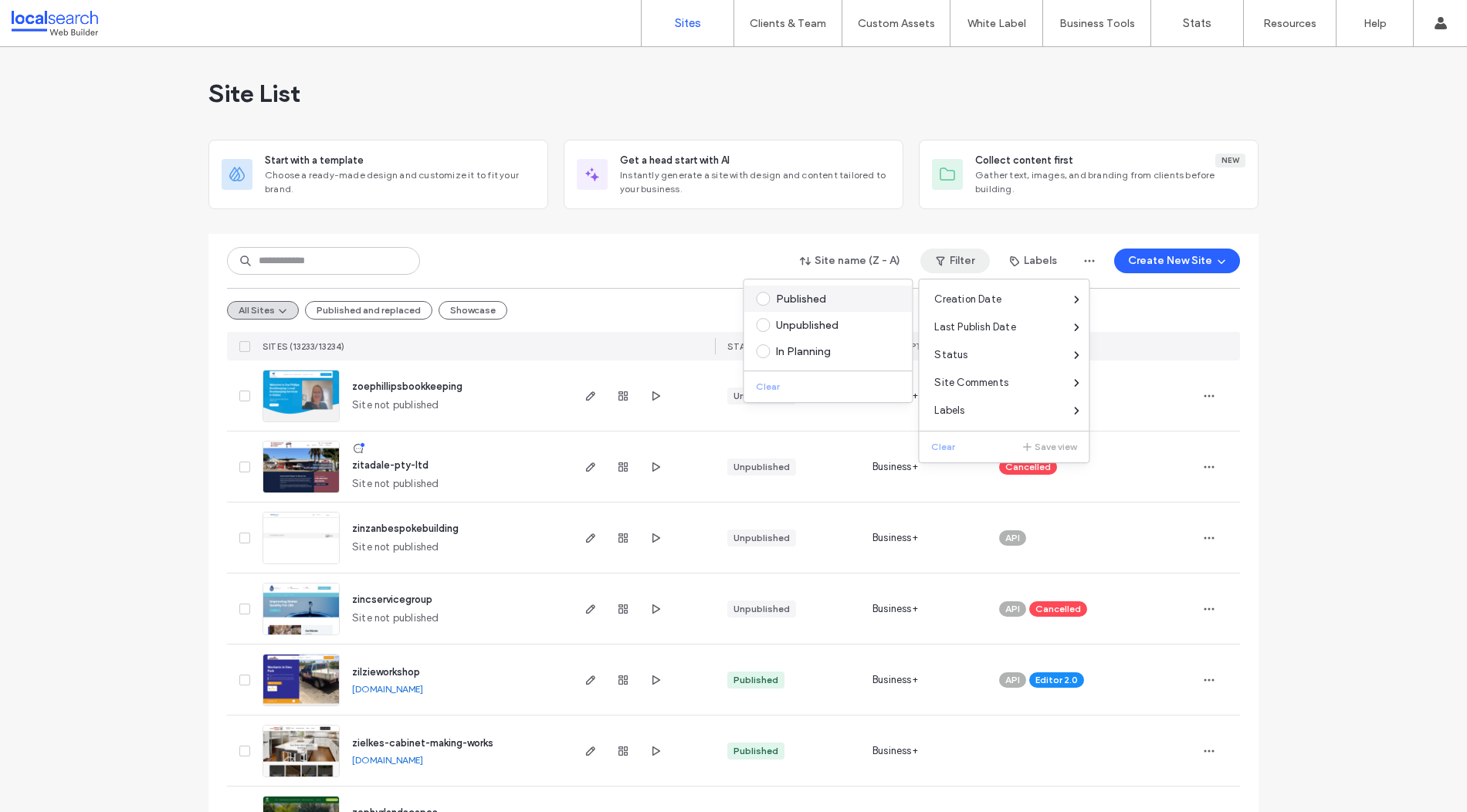
click at [796, 301] on div "Published" at bounding box center [835, 298] width 118 height 13
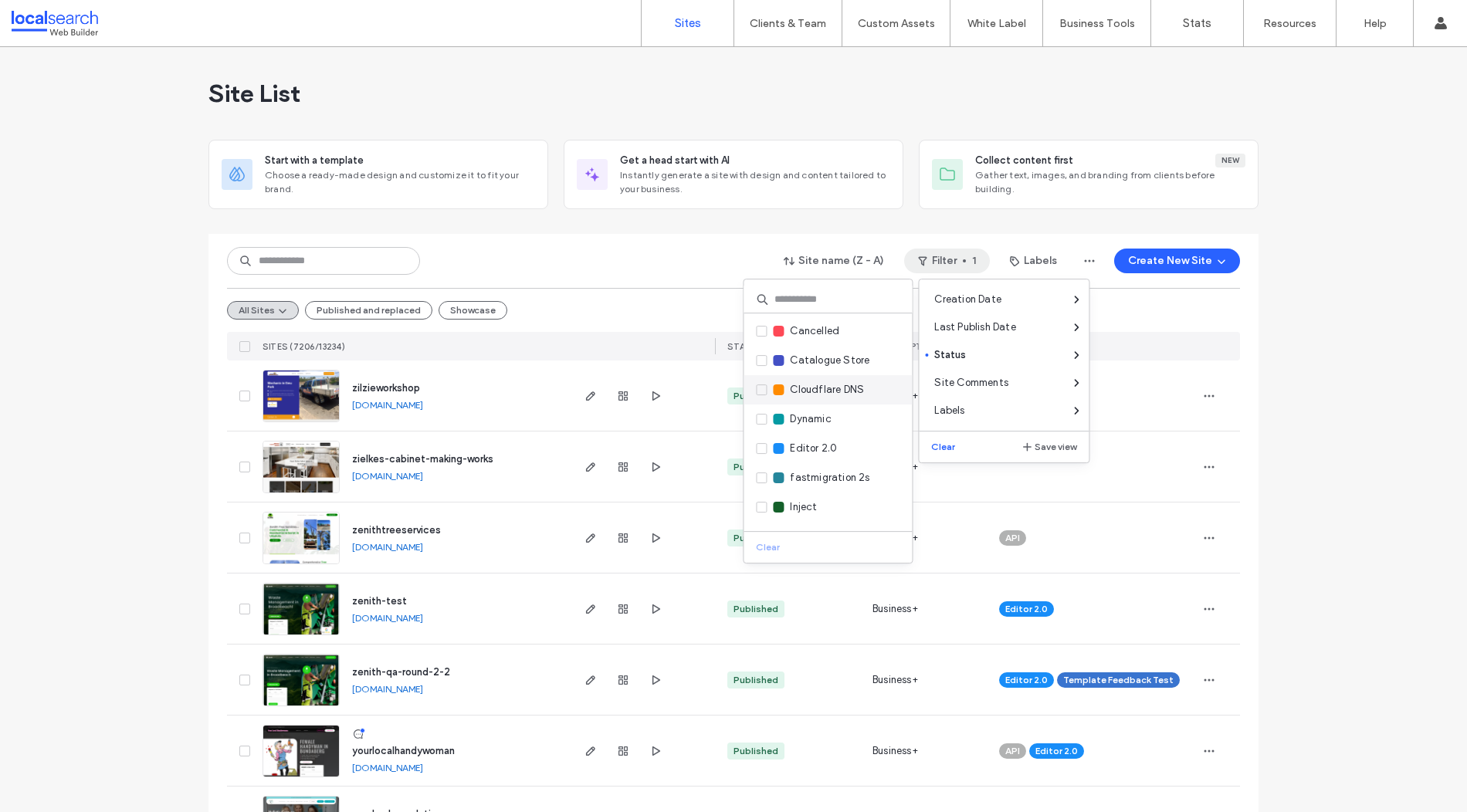
scroll to position [118, 0]
click at [807, 411] on span "Editor 2.0" at bounding box center [813, 415] width 47 height 15
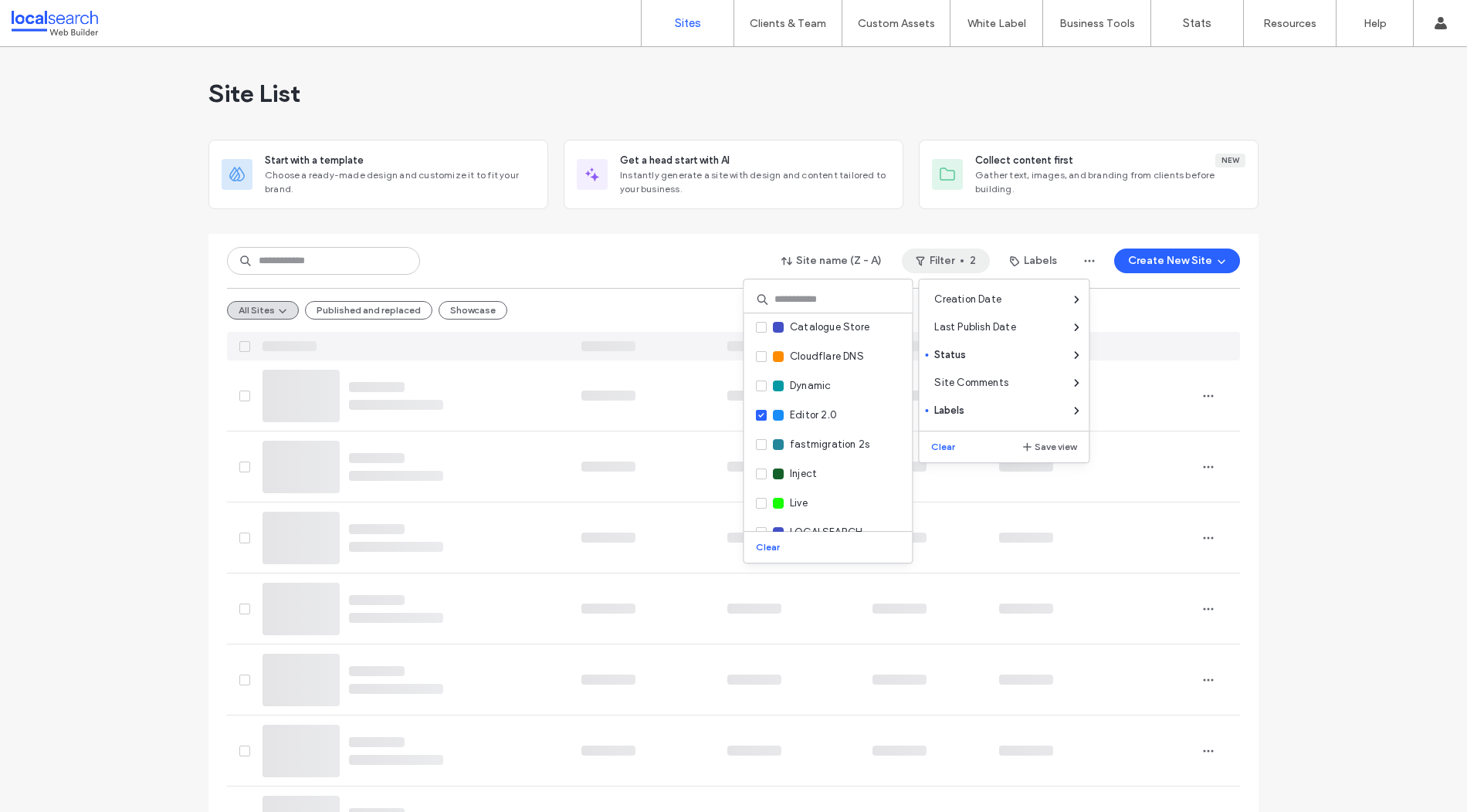
click at [586, 253] on div "Site name (Z - A) Filter 2 Labels Create New Site" at bounding box center [733, 261] width 1013 height 29
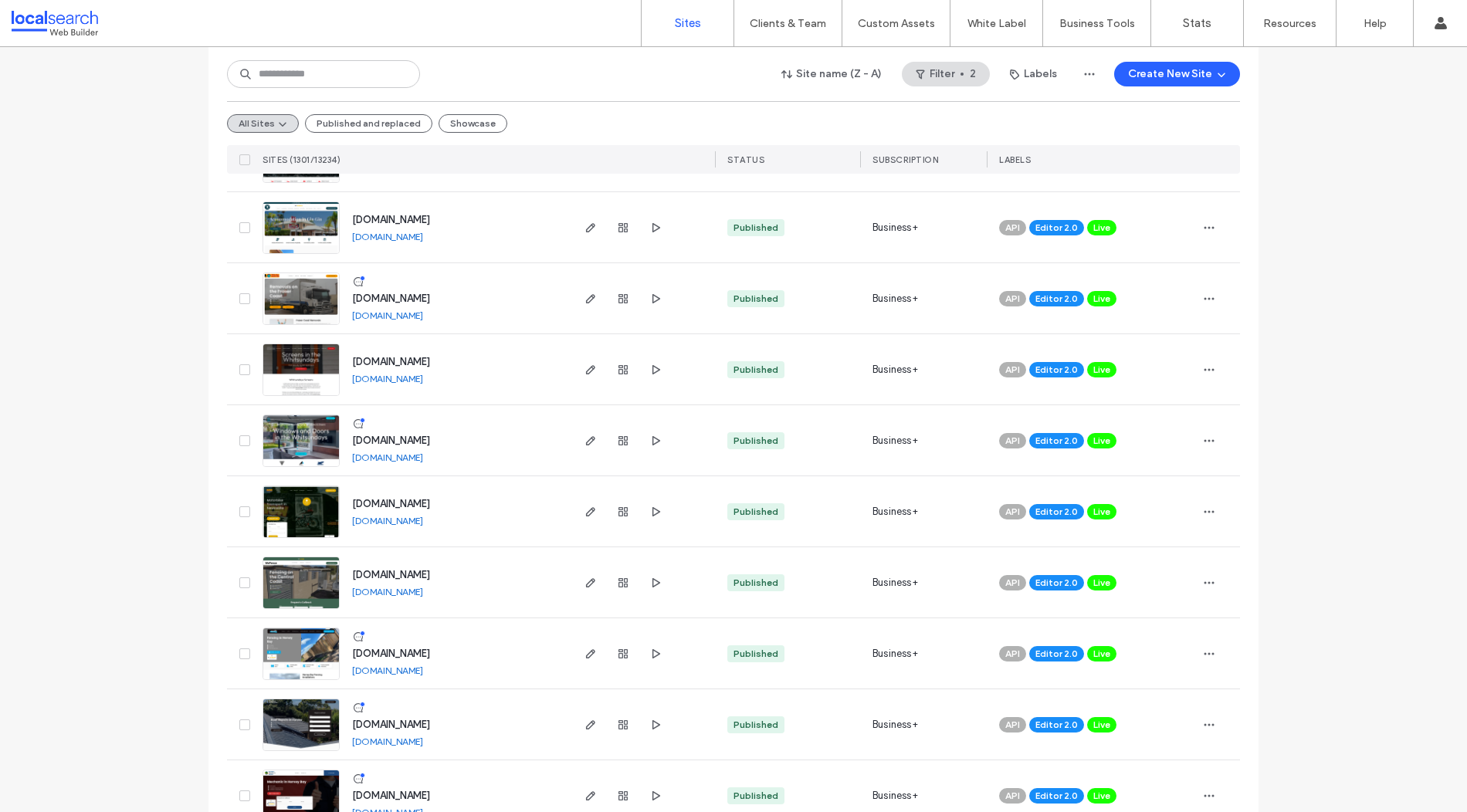
scroll to position [1310, 0]
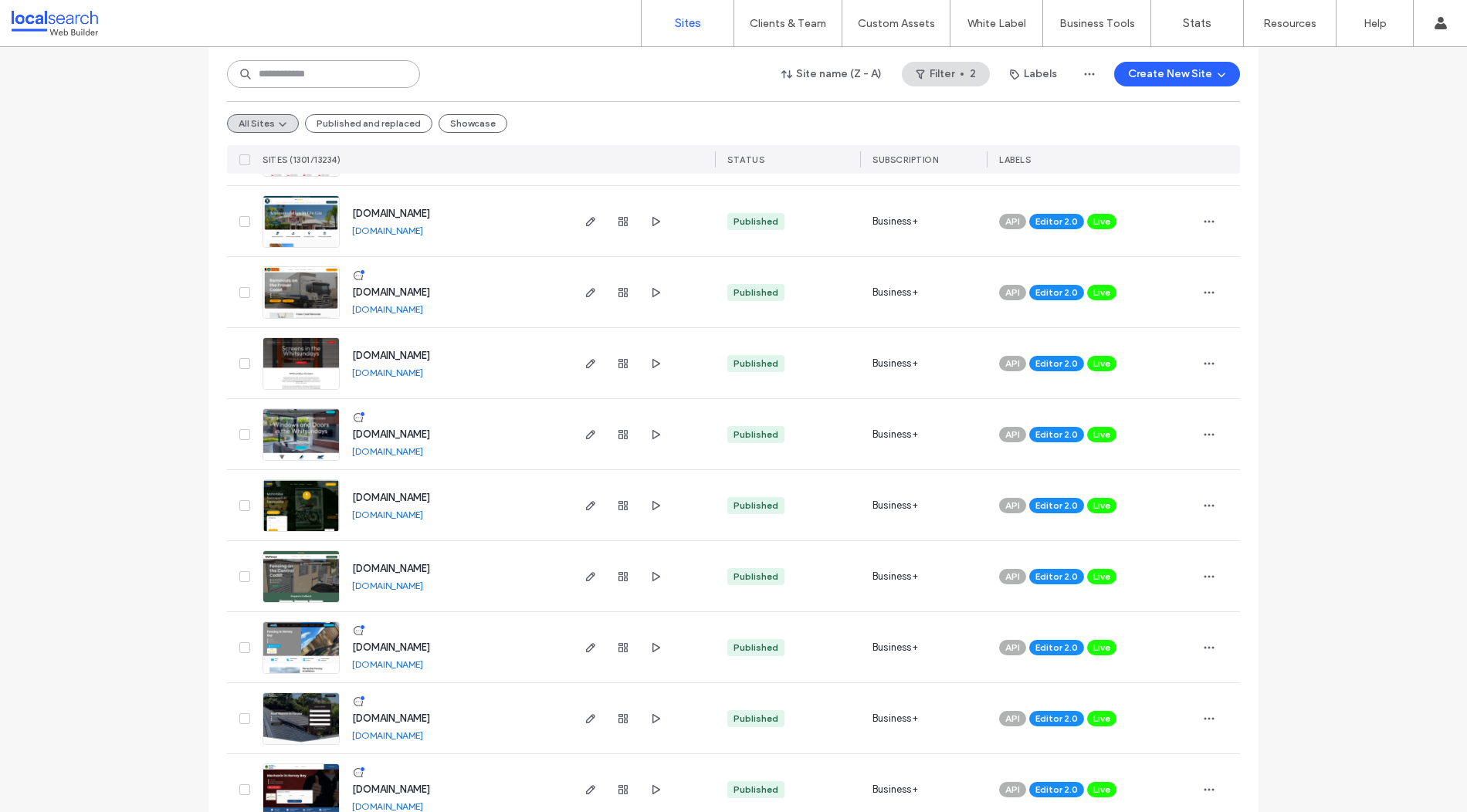
click at [292, 66] on input at bounding box center [323, 74] width 193 height 28
paste input "********"
type input "********"
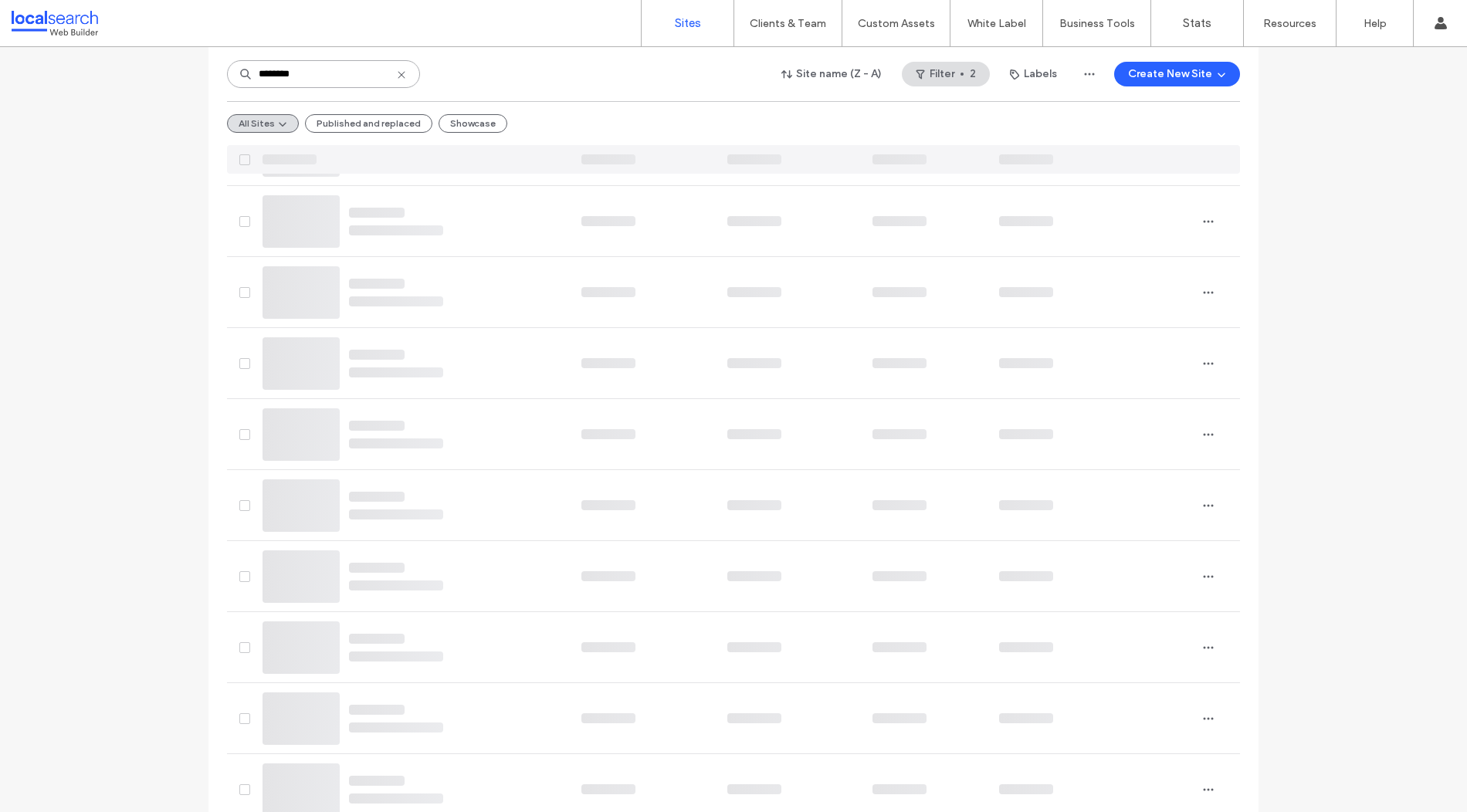
scroll to position [0, 0]
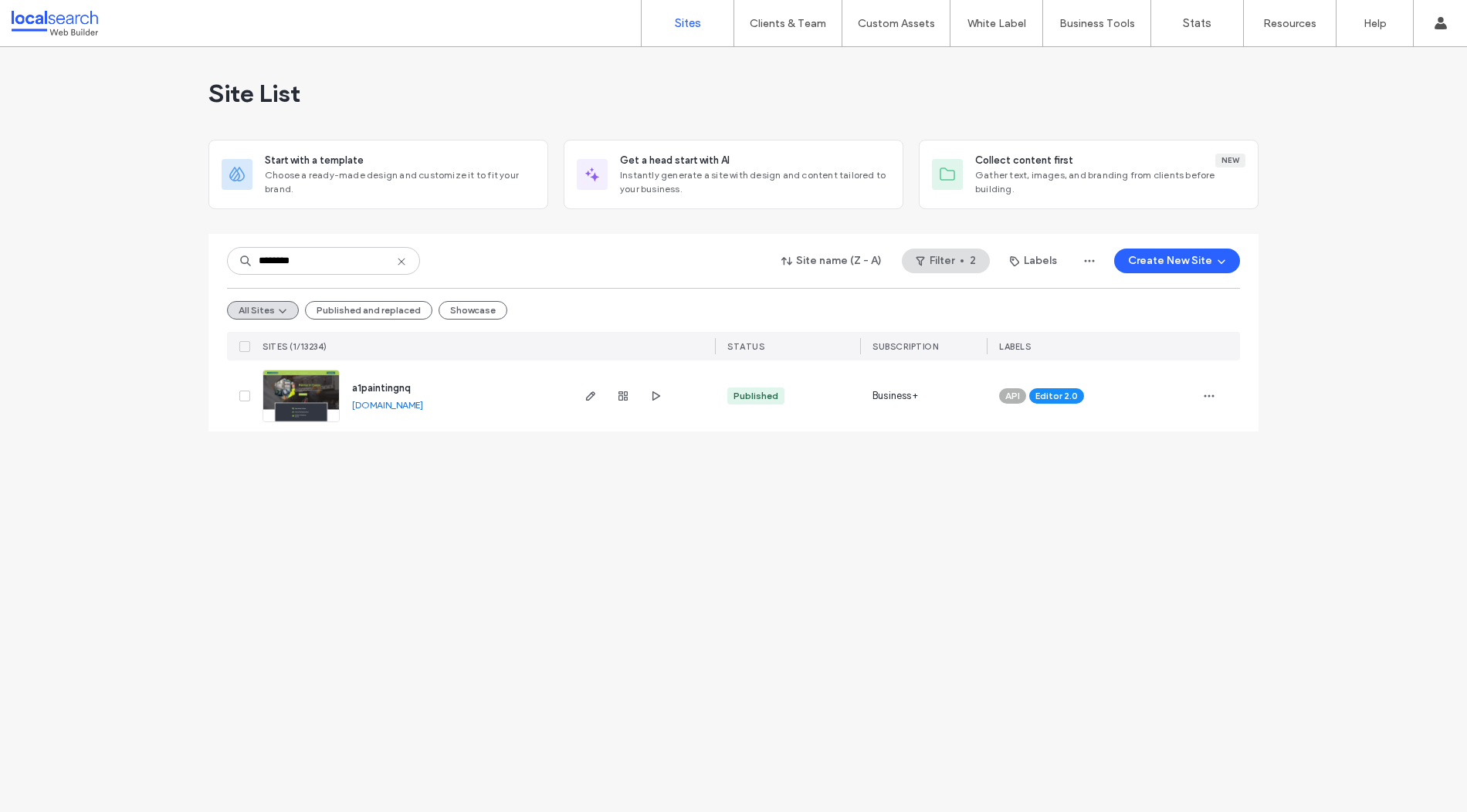
click at [284, 384] on img at bounding box center [301, 423] width 76 height 105
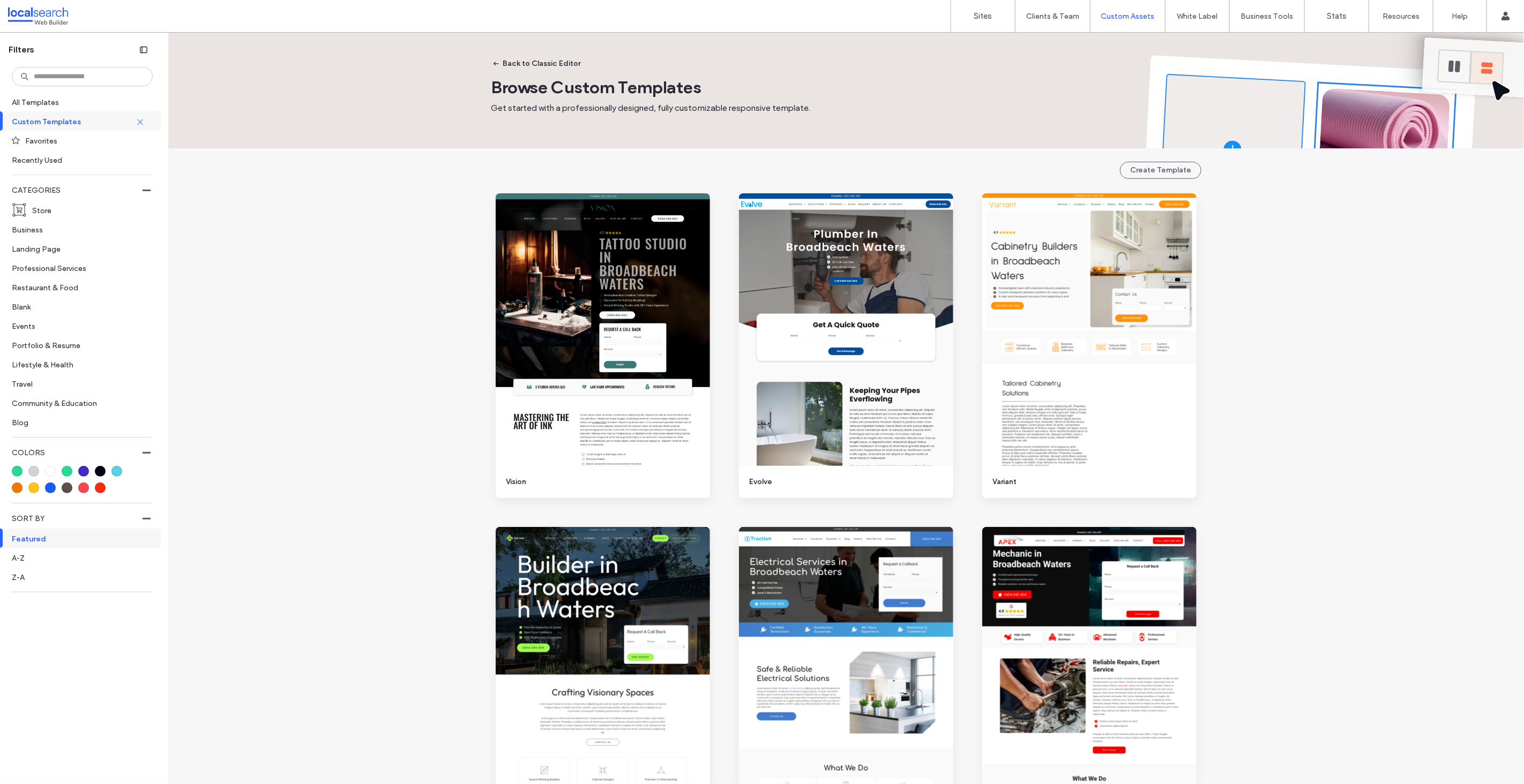
scroll to position [2117, 0]
